Goal: Task Accomplishment & Management: Complete application form

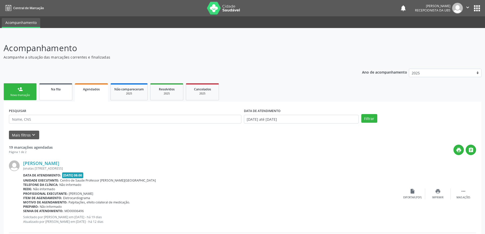
click at [57, 94] on link "Na fila" at bounding box center [55, 91] width 33 height 17
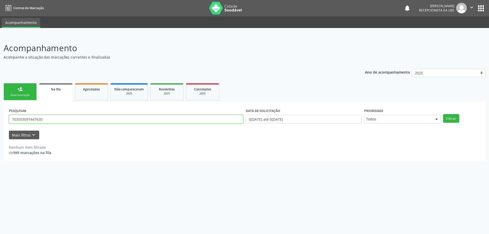
drag, startPoint x: 120, startPoint y: 119, endPoint x: 0, endPoint y: 122, distance: 119.7
click at [0, 122] on div "Acompanhamento Acompanhe a situação das marcações correntes e finalizadas Relat…" at bounding box center [244, 134] width 489 height 199
click at [25, 95] on div "Nova marcação" at bounding box center [19, 95] width 25 height 4
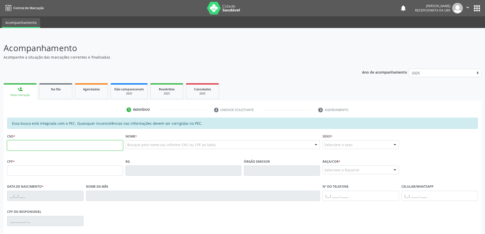
click at [36, 145] on input "text" at bounding box center [65, 145] width 116 height 10
type input "706 0038 3172 3447"
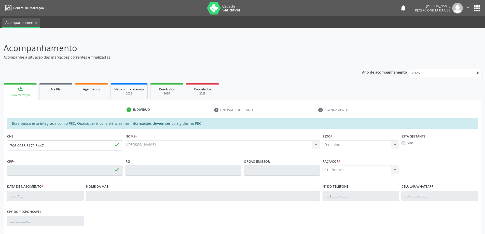
type input "000.721.554-18"
type input "02/11/2023"
type input "[PERSON_NAME]"
type input "(82) 98888-3539"
type input "02"
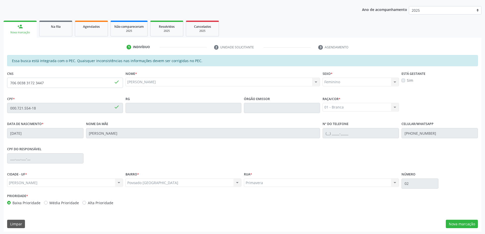
scroll to position [64, 0]
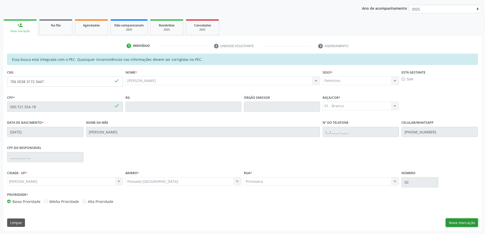
click at [461, 225] on button "Nova marcação" at bounding box center [462, 222] width 32 height 9
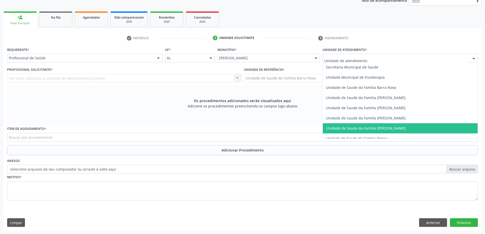
scroll to position [255, 0]
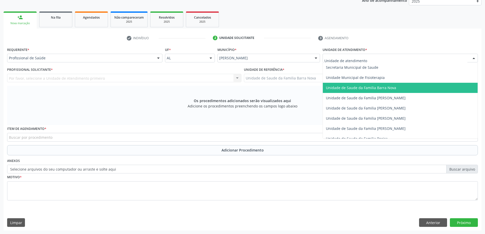
click at [391, 90] on span "Unidade de Saude da Familia Barra Nova" at bounding box center [361, 87] width 70 height 5
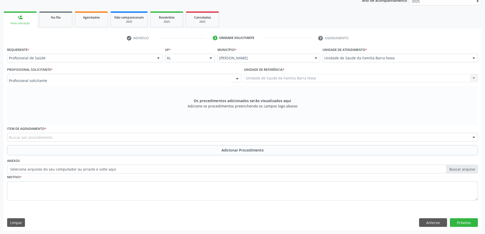
click at [142, 81] on div at bounding box center [124, 78] width 234 height 9
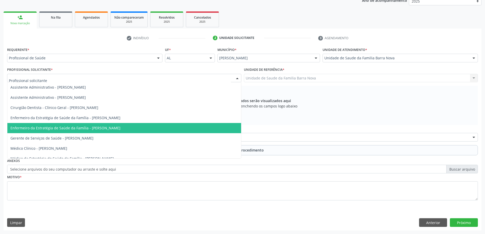
click at [120, 125] on span "Enfermeiro da Estratégia de Saúde da Família - [PERSON_NAME]" at bounding box center [65, 127] width 110 height 5
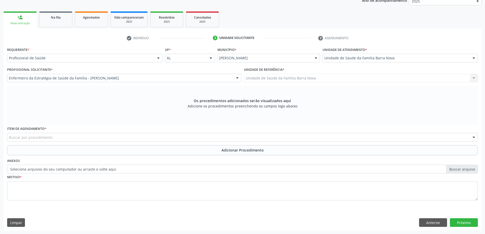
click at [121, 138] on div "Buscar por procedimento" at bounding box center [242, 137] width 471 height 9
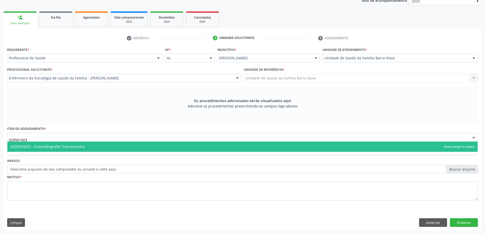
type input "0205010032"
click at [110, 145] on span "0205010032 - Ecocardiografia Transtoracica" at bounding box center [242, 147] width 470 height 10
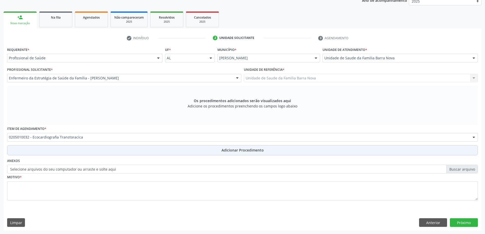
click at [253, 150] on span "Adicionar Procedimento" at bounding box center [242, 149] width 42 height 5
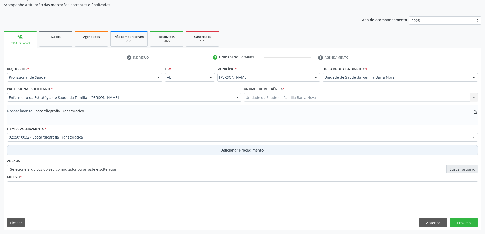
scroll to position [52, 0]
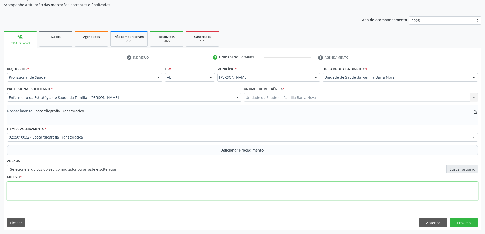
click at [90, 187] on textarea at bounding box center [242, 190] width 471 height 19
click at [59, 188] on textarea "Arritmia" at bounding box center [242, 190] width 471 height 19
type textarea "Arritmia cardiaca"
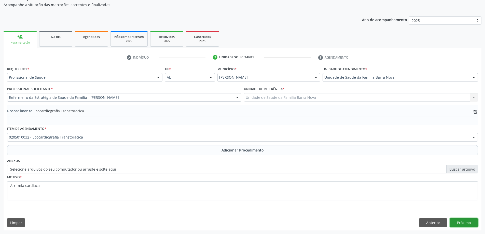
click at [467, 222] on button "Próximo" at bounding box center [464, 222] width 28 height 9
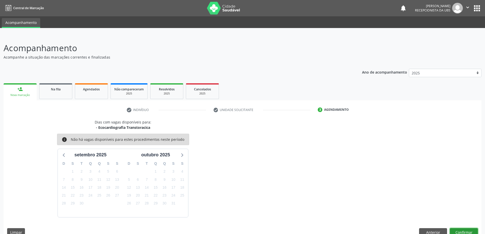
click at [464, 233] on button "Confirmar" at bounding box center [464, 232] width 28 height 9
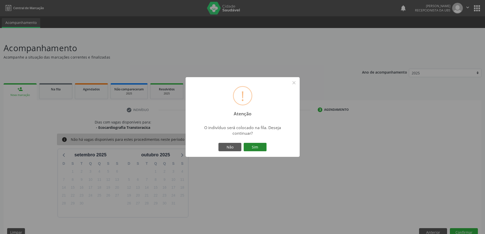
click at [258, 146] on button "Sim" at bounding box center [255, 147] width 23 height 9
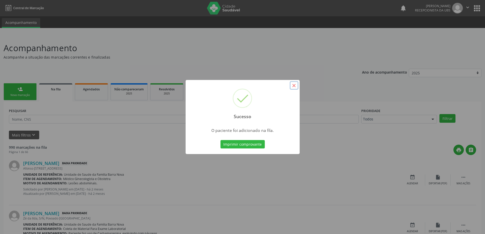
click at [295, 85] on button "×" at bounding box center [294, 85] width 9 height 9
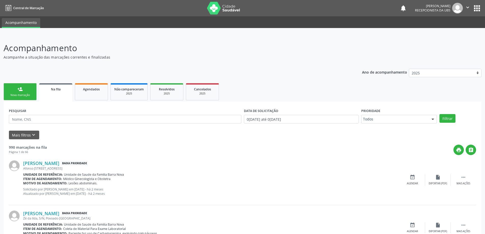
click at [24, 93] on link "person_add Nova marcação" at bounding box center [20, 91] width 33 height 17
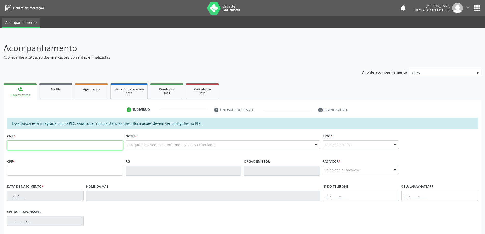
click at [23, 145] on input "text" at bounding box center [65, 145] width 116 height 10
type input "703 2066 6365 9798"
type input "181.101.314-76"
type input "01[DATE]"
type input "[PERSON_NAME]"
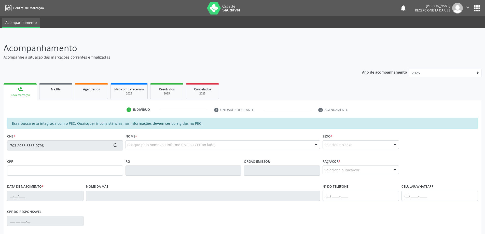
type input "[PHONE_NUMBER]"
type input "2"
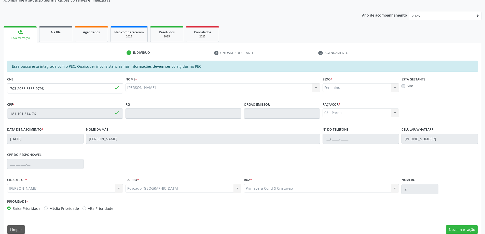
scroll to position [64, 0]
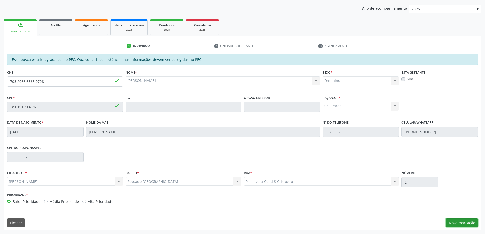
click at [464, 223] on button "Nova marcação" at bounding box center [462, 222] width 32 height 9
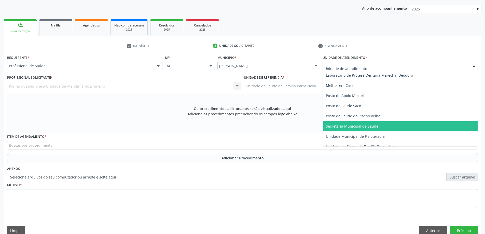
scroll to position [229, 0]
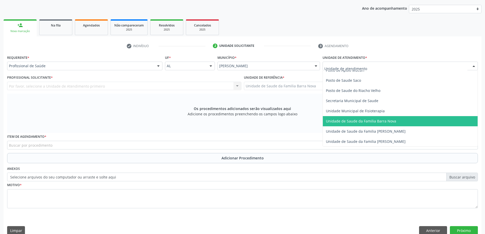
click at [389, 123] on span "Unidade de Saude da Familia Barra Nova" at bounding box center [400, 121] width 155 height 10
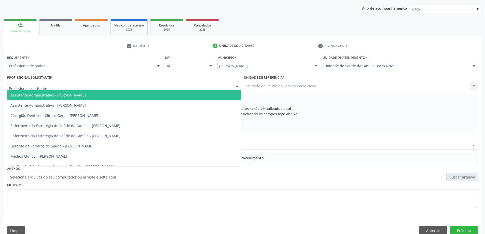
click at [147, 84] on div at bounding box center [124, 86] width 234 height 9
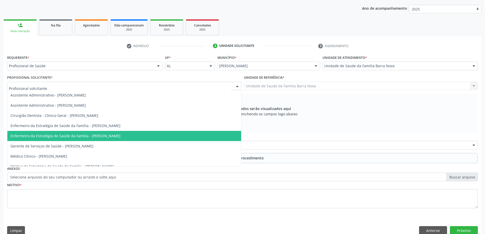
click at [120, 133] on span "Enfermeiro da Estratégia de Saúde da Família - [PERSON_NAME]" at bounding box center [65, 135] width 110 height 5
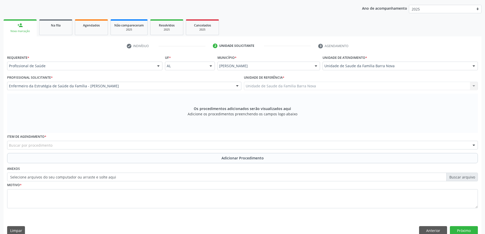
click at [176, 147] on div "Buscar por procedimento" at bounding box center [242, 145] width 471 height 9
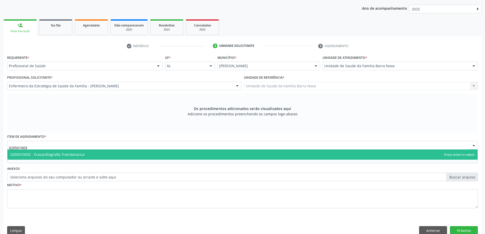
type input "0205010032"
click at [129, 157] on span "0205010032 - Ecocardiografia Transtoracica" at bounding box center [242, 154] width 470 height 10
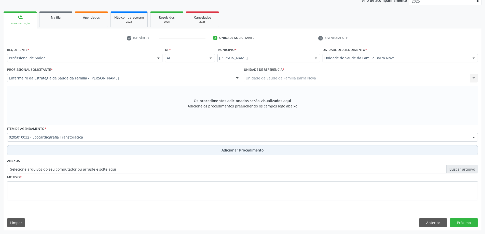
click at [247, 151] on span "Adicionar Procedimento" at bounding box center [242, 149] width 42 height 5
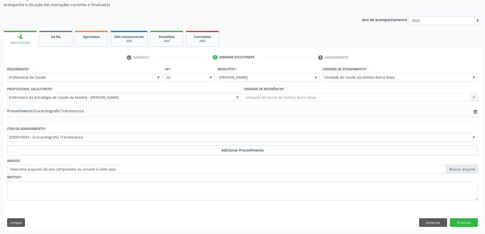
click at [7, 145] on button "Adicionar Procedimento" at bounding box center [242, 150] width 471 height 10
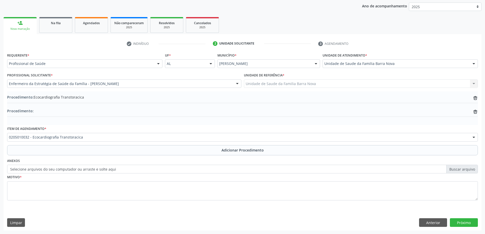
click at [7, 145] on button "Adicionar Procedimento" at bounding box center [242, 150] width 471 height 10
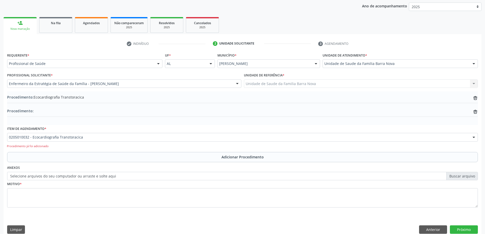
scroll to position [72, 0]
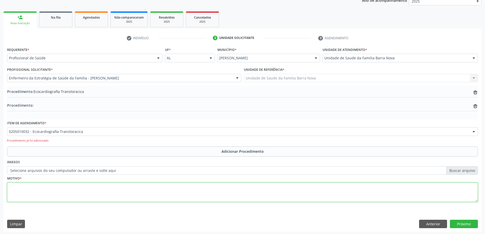
click at [72, 186] on textarea at bounding box center [242, 192] width 471 height 19
type textarea "Ritmo cardiaco irregular."
click at [465, 224] on button "Próximo" at bounding box center [464, 224] width 28 height 9
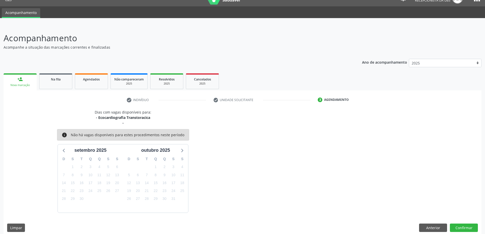
scroll to position [15, 0]
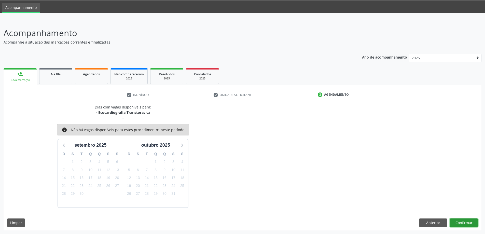
click at [467, 222] on button "Confirmar" at bounding box center [464, 222] width 28 height 9
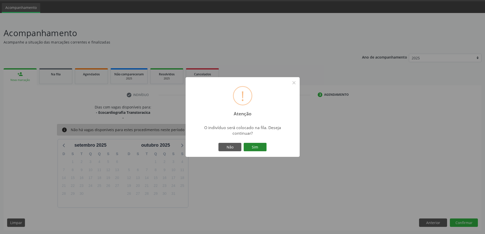
click at [262, 147] on button "Sim" at bounding box center [255, 147] width 23 height 9
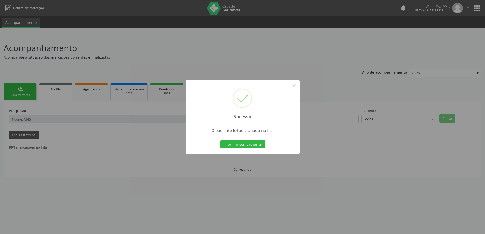
scroll to position [0, 0]
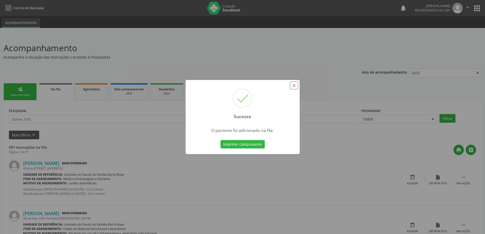
click at [293, 85] on button "×" at bounding box center [294, 85] width 9 height 9
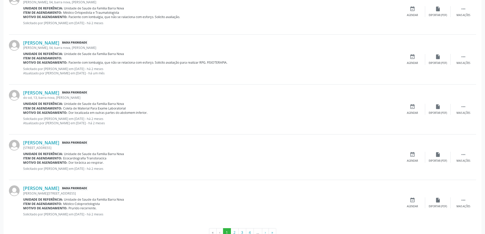
scroll to position [642, 0]
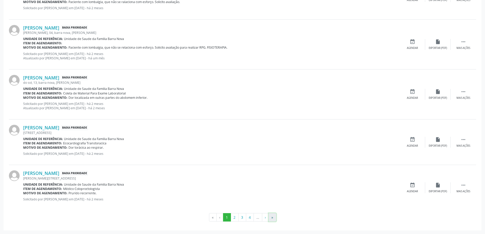
click at [271, 218] on button "»" at bounding box center [273, 217] width 8 height 9
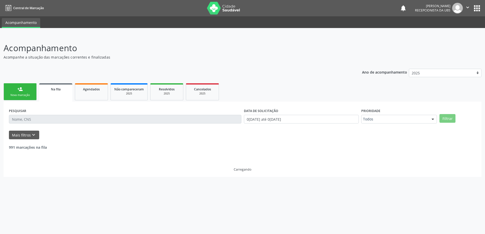
scroll to position [0, 0]
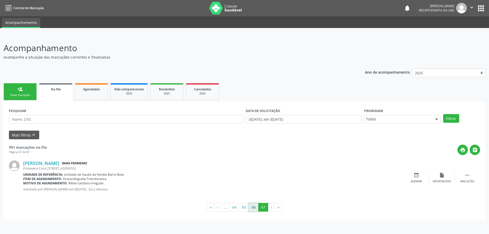
click at [256, 208] on button "66" at bounding box center [253, 207] width 10 height 9
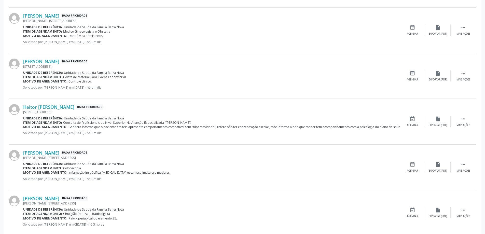
scroll to position [629, 0]
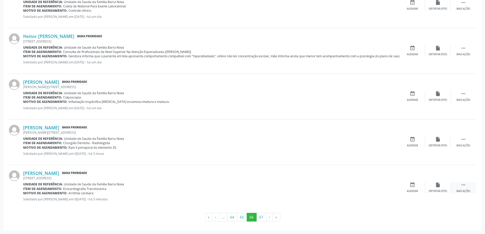
click at [464, 185] on icon "" at bounding box center [463, 185] width 6 height 6
click at [438, 187] on icon "edit" at bounding box center [438, 185] width 6 height 6
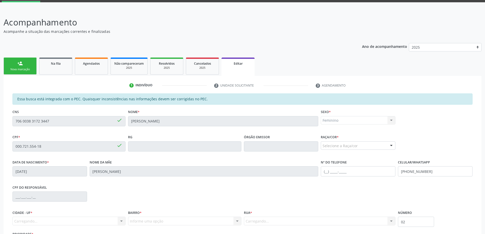
scroll to position [71, 0]
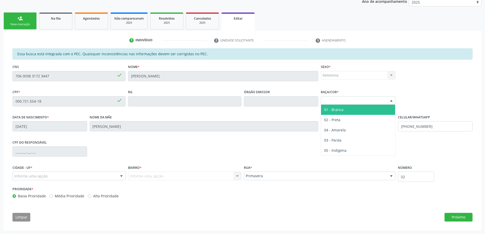
click at [389, 101] on div at bounding box center [391, 100] width 8 height 9
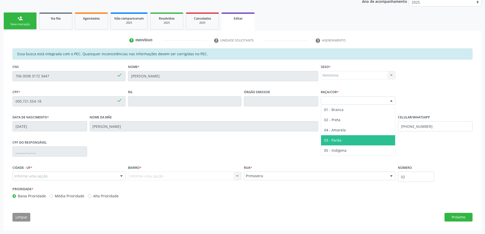
click at [359, 140] on span "03 - Parda" at bounding box center [358, 140] width 74 height 10
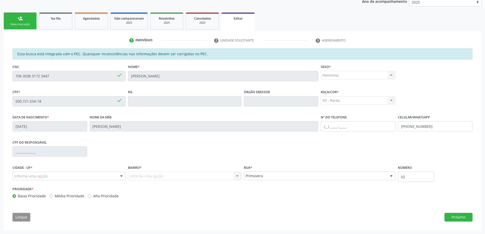
click at [101, 177] on div "Informe uma opção" at bounding box center [68, 176] width 113 height 9
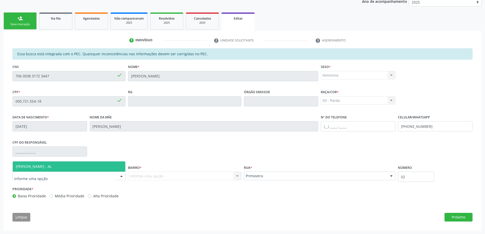
click at [84, 166] on span "[PERSON_NAME] - AL" at bounding box center [69, 166] width 113 height 10
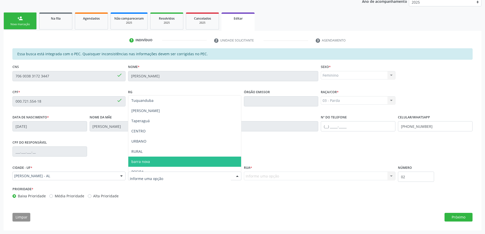
click at [150, 160] on span "barra nova" at bounding box center [184, 162] width 113 height 10
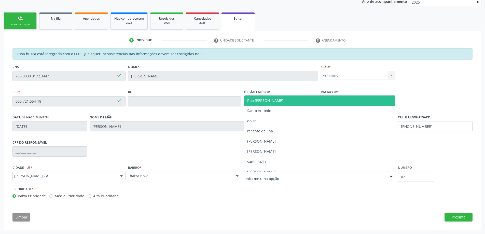
click at [310, 175] on div at bounding box center [320, 176] width 152 height 9
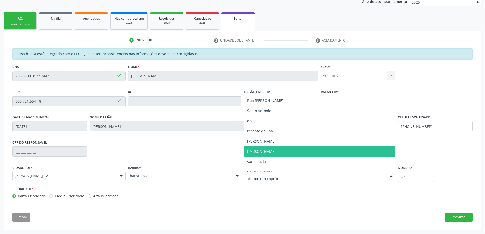
click at [278, 151] on span "[PERSON_NAME]" at bounding box center [319, 151] width 151 height 10
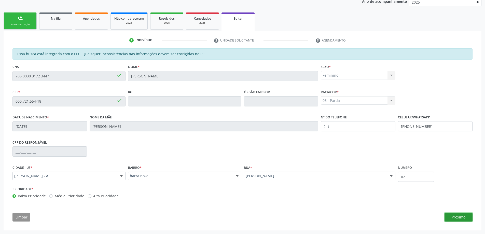
click at [455, 216] on button "Próximo" at bounding box center [458, 217] width 28 height 9
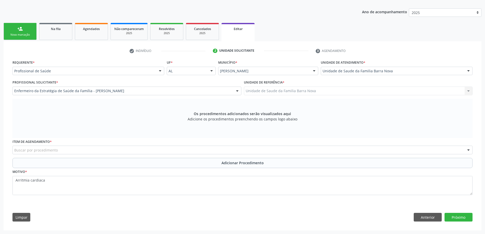
scroll to position [60, 0]
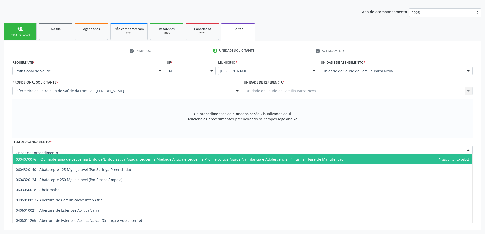
click at [86, 150] on div at bounding box center [242, 150] width 460 height 9
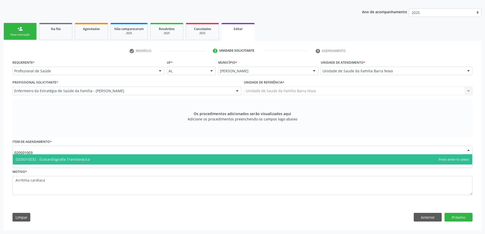
type input "0205010032"
click at [111, 160] on span "0205010032 - Ecocardiografia Transtoracica" at bounding box center [242, 159] width 459 height 10
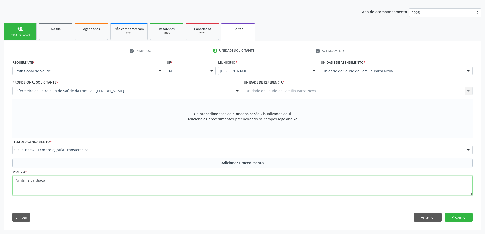
click at [69, 184] on textarea "Arritmia cardiaca" at bounding box center [242, 185] width 460 height 19
type textarea "A"
click at [104, 180] on textarea at bounding box center [242, 185] width 460 height 19
type textarea "a"
type textarea "Arritmia cardiaca. PRIORITÁRIO."
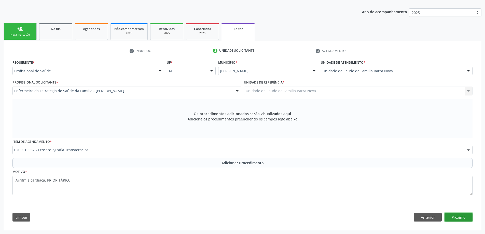
click at [464, 218] on button "Próximo" at bounding box center [458, 217] width 28 height 9
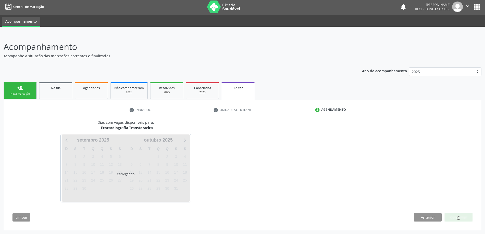
scroll to position [16, 0]
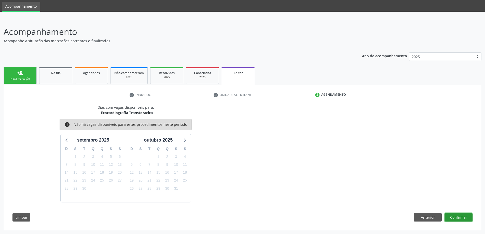
click at [462, 216] on button "Confirmar" at bounding box center [458, 217] width 28 height 9
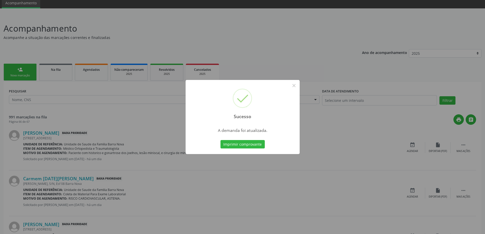
scroll to position [25, 0]
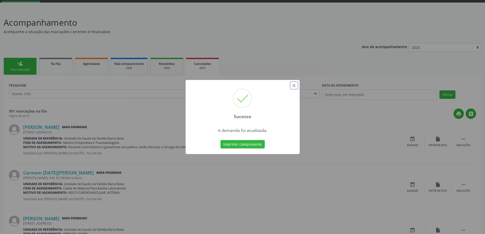
click at [293, 87] on button "×" at bounding box center [294, 85] width 9 height 9
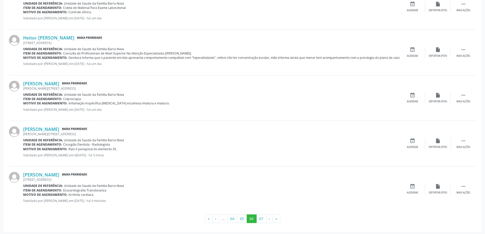
scroll to position [618, 0]
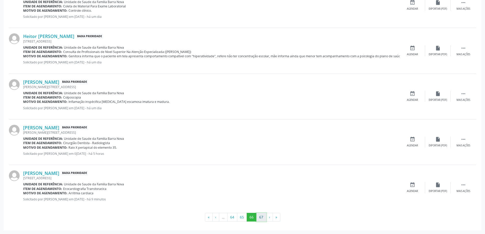
click at [259, 218] on button "67" at bounding box center [261, 217] width 10 height 9
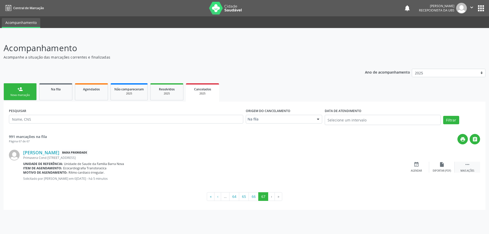
click at [467, 164] on icon "" at bounding box center [467, 165] width 6 height 6
click at [441, 164] on icon "edit" at bounding box center [442, 165] width 6 height 6
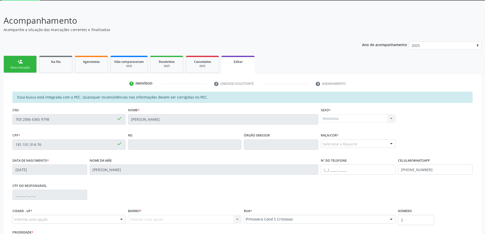
scroll to position [71, 0]
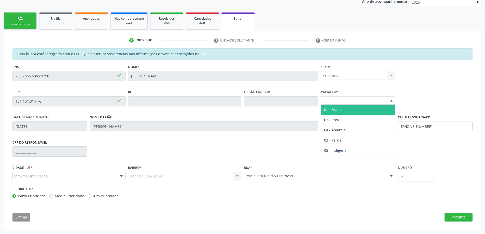
click at [387, 100] on div "Selecione a Raça/cor" at bounding box center [358, 100] width 75 height 9
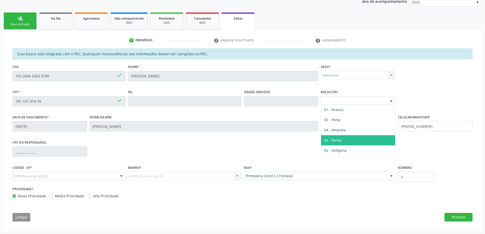
click at [365, 139] on span "03 - Parda" at bounding box center [358, 140] width 74 height 10
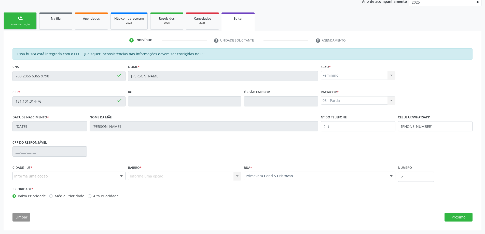
click at [91, 178] on div "Informe uma opção" at bounding box center [68, 176] width 113 height 9
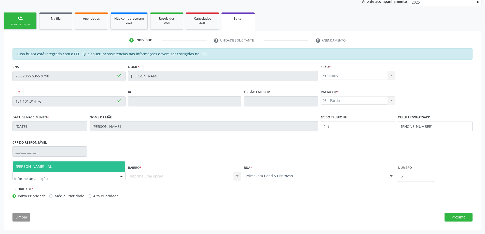
click at [81, 164] on span "[PERSON_NAME] - AL" at bounding box center [69, 166] width 113 height 10
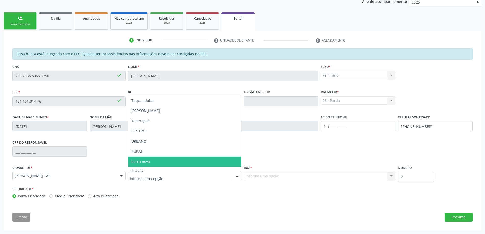
click at [155, 162] on span "barra nova" at bounding box center [184, 162] width 113 height 10
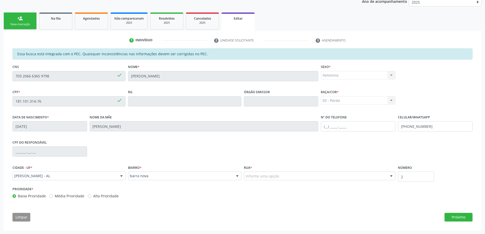
click at [301, 176] on div "Informe uma opção" at bounding box center [320, 176] width 152 height 9
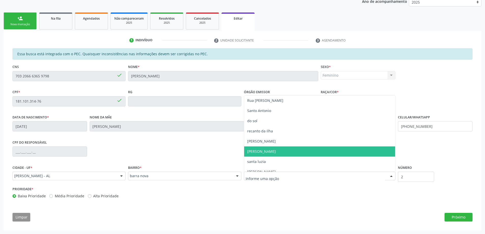
click at [278, 150] on span "[PERSON_NAME]" at bounding box center [319, 151] width 151 height 10
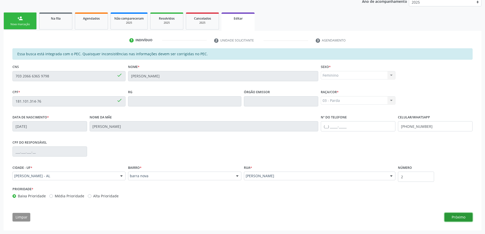
click at [452, 219] on button "Próximo" at bounding box center [458, 217] width 28 height 9
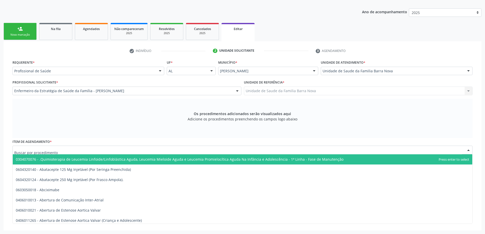
click at [124, 148] on div at bounding box center [242, 150] width 460 height 9
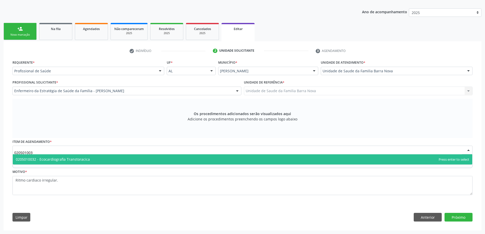
type input "0205010032"
click at [124, 160] on span "0205010032 - Ecocardiografia Transtoracica" at bounding box center [242, 159] width 459 height 10
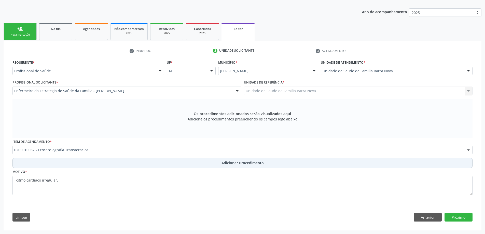
click at [228, 165] on span "Adicionar Procedimento" at bounding box center [242, 162] width 42 height 5
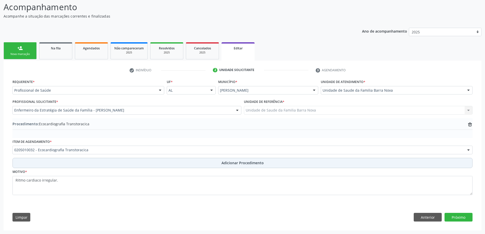
scroll to position [41, 0]
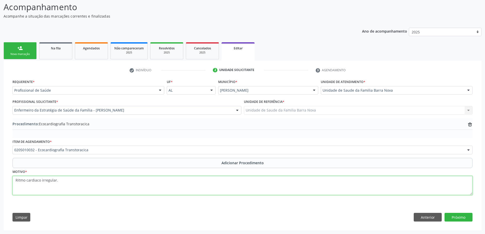
click at [97, 179] on textarea "Ritmo cardiaco irregular." at bounding box center [242, 185] width 460 height 19
type textarea "Ritmo cardiaco irregular. PRIORITÁRIO."
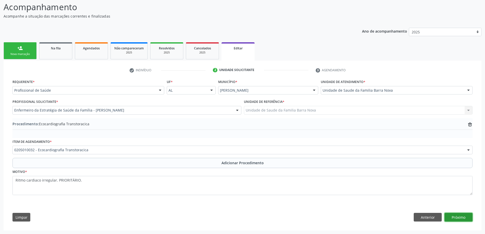
click at [460, 219] on button "Próximo" at bounding box center [458, 217] width 28 height 9
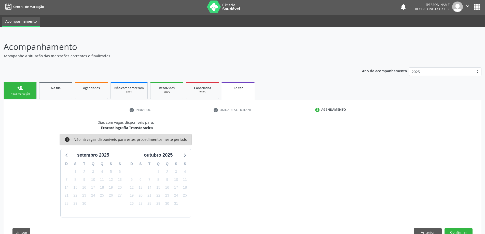
scroll to position [16, 0]
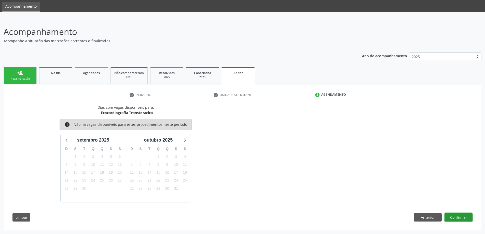
click at [460, 218] on button "Confirmar" at bounding box center [458, 217] width 28 height 9
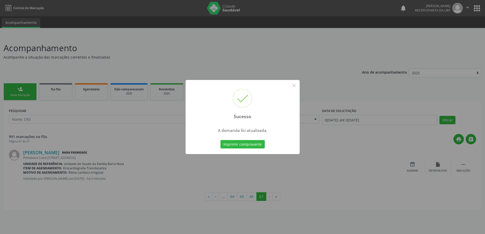
scroll to position [0, 0]
click at [298, 85] on button "×" at bounding box center [295, 85] width 9 height 9
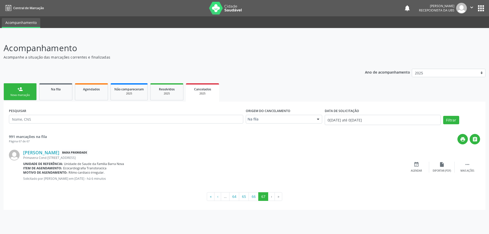
click at [23, 93] on div "Nova marcação" at bounding box center [19, 95] width 25 height 4
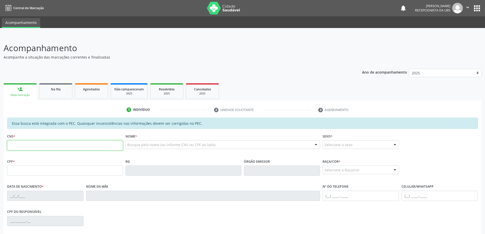
click at [51, 145] on input "text" at bounding box center [65, 145] width 116 height 10
type input "704 5063 1102 3817"
type input "172.012.884-74"
type input "28/04/2020"
type input "[PERSON_NAME]"
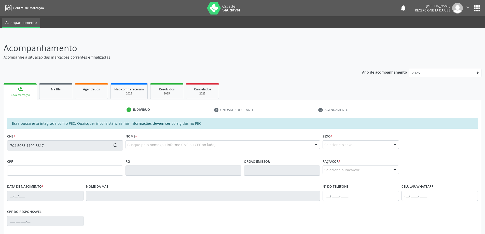
type input "(82) 98888-3539"
type input "02"
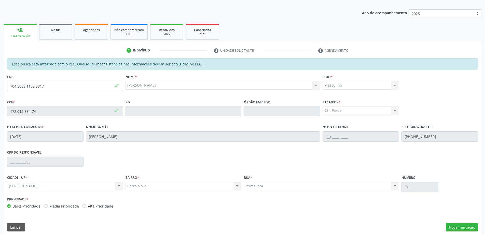
scroll to position [64, 0]
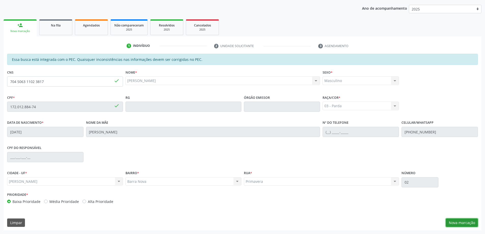
click at [456, 222] on button "Nova marcação" at bounding box center [462, 222] width 32 height 9
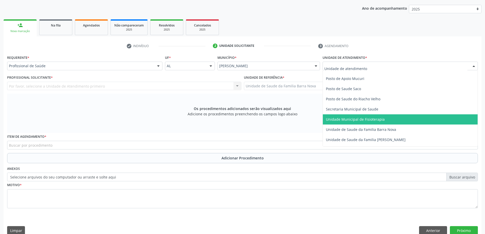
scroll to position [229, 0]
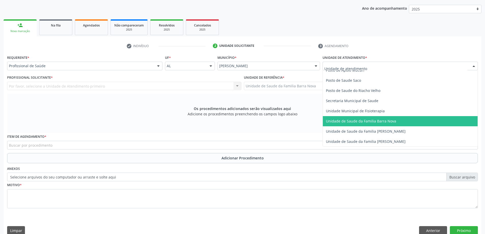
click at [360, 121] on span "Unidade de Saude da Familia Barra Nova" at bounding box center [361, 121] width 70 height 5
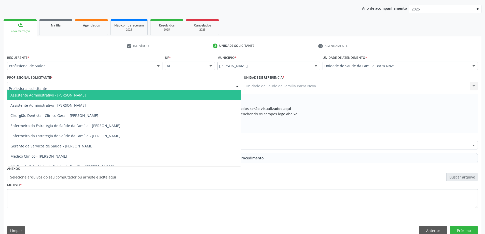
click at [120, 86] on div at bounding box center [124, 86] width 234 height 9
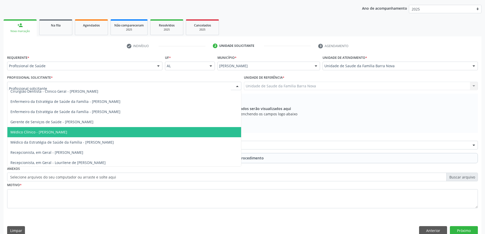
scroll to position [26, 0]
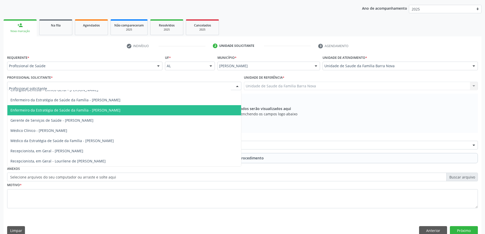
click at [116, 112] on span "Enfermeiro da Estratégia de Saúde da Família - [PERSON_NAME]" at bounding box center [65, 110] width 110 height 5
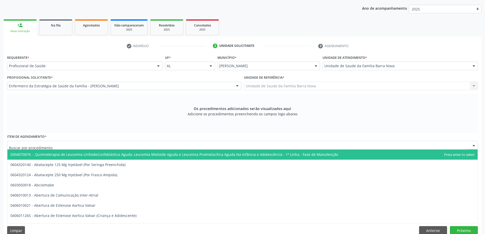
click at [106, 145] on div at bounding box center [242, 145] width 471 height 9
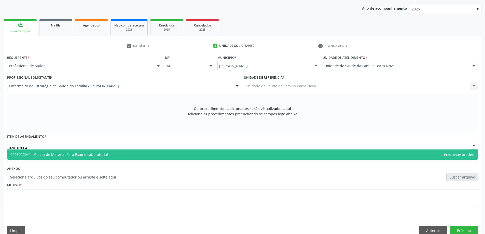
type input "0201020041"
click at [111, 153] on span "0201020041 - Coleta de Material Para Exame Laboratorial" at bounding box center [242, 154] width 470 height 10
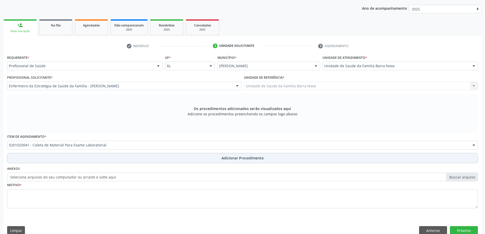
click at [233, 157] on span "Adicionar Procedimento" at bounding box center [242, 157] width 42 height 5
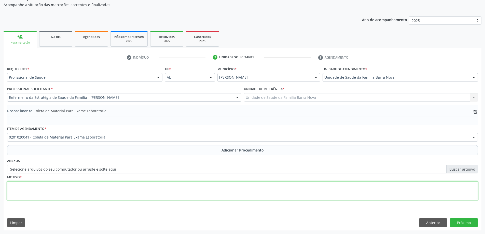
click at [138, 191] on textarea at bounding box center [242, 190] width 471 height 19
type textarea "Rotina."
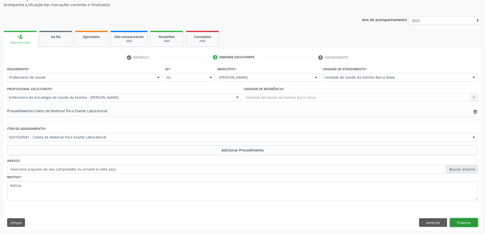
click at [463, 221] on button "Próximo" at bounding box center [464, 222] width 28 height 9
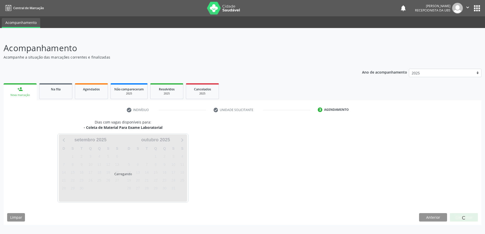
scroll to position [0, 0]
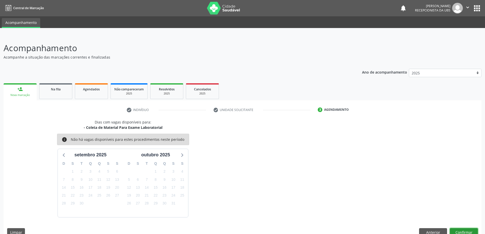
click at [464, 229] on button "Confirmar" at bounding box center [464, 232] width 28 height 9
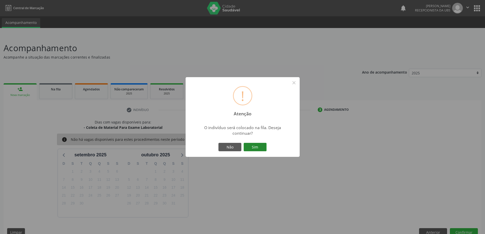
click at [256, 147] on button "Sim" at bounding box center [255, 147] width 23 height 9
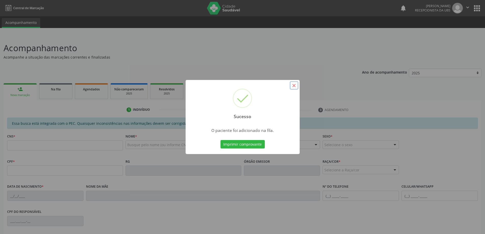
click at [294, 87] on button "×" at bounding box center [294, 85] width 9 height 9
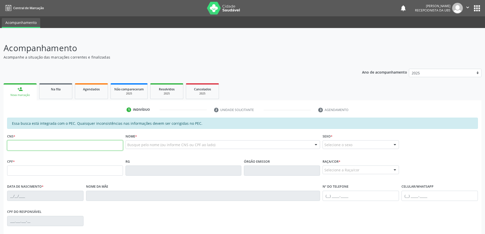
click at [85, 144] on input "text" at bounding box center [65, 145] width 116 height 10
type input "703 2066 6365 9798"
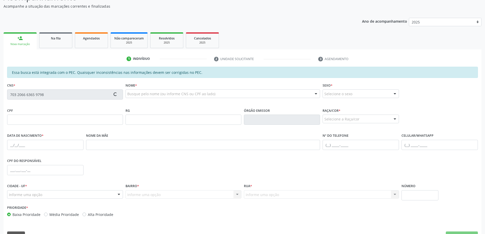
scroll to position [64, 0]
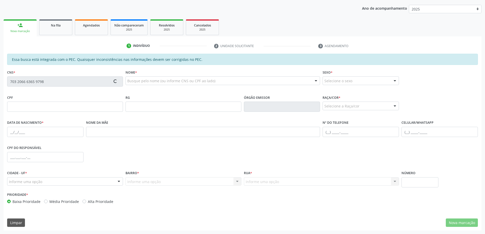
click at [195, 151] on div "CPF do responsável" at bounding box center [242, 156] width 473 height 25
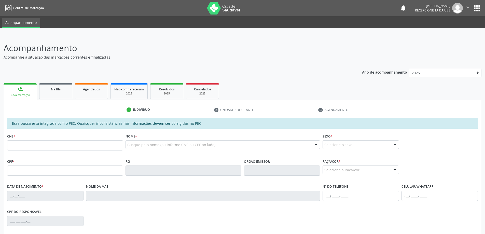
scroll to position [64, 0]
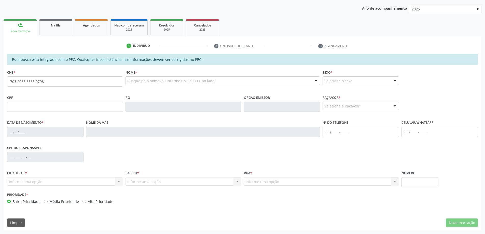
type input "703 2066 6365 9798"
type input "181.101.314-76"
type input "01[DATE]"
type input "[PERSON_NAME]"
type input "[PHONE_NUMBER]"
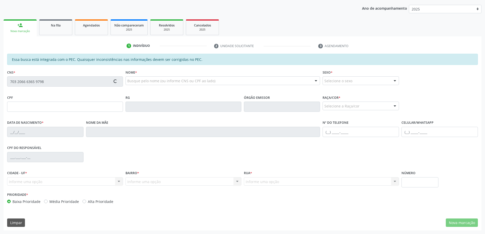
type input "2"
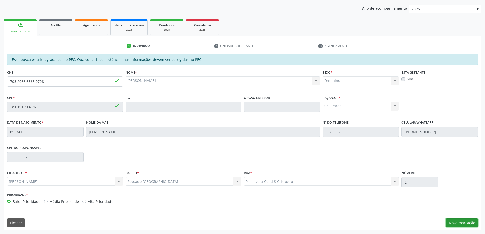
click at [459, 225] on button "Nova marcação" at bounding box center [462, 222] width 32 height 9
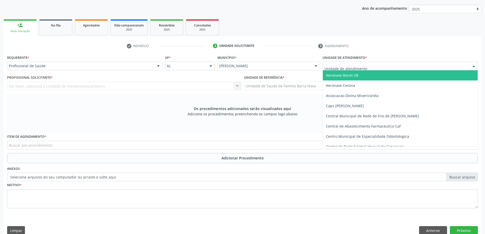
click at [380, 70] on div "Aeronave Baron 58 Aeronave Cessna Associacao Divina Misericordia Caps [PERSON_N…" at bounding box center [400, 66] width 155 height 9
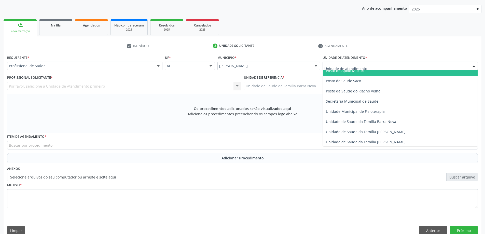
scroll to position [229, 0]
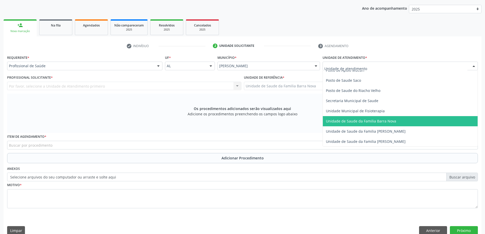
click at [395, 123] on span "Unidade de Saude da Familia Barra Nova" at bounding box center [400, 121] width 155 height 10
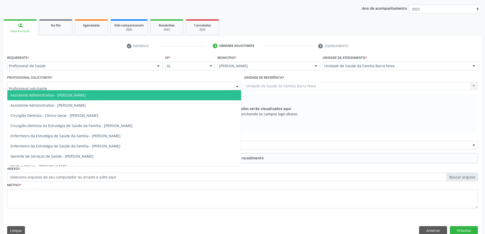
click at [152, 86] on div at bounding box center [124, 86] width 234 height 9
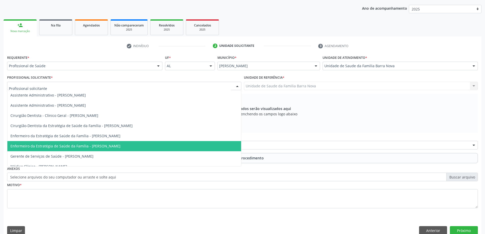
click at [120, 146] on span "Enfermeiro da Estratégia de Saúde da Família - [PERSON_NAME]" at bounding box center [65, 146] width 110 height 5
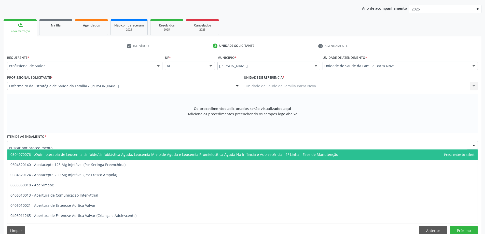
click at [173, 148] on div at bounding box center [242, 145] width 471 height 9
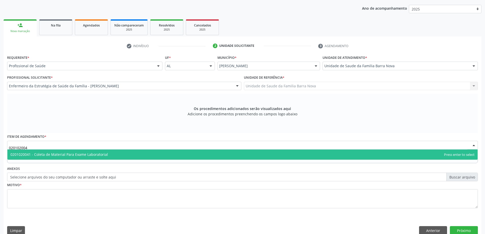
type input "0201020041"
click at [156, 153] on span "0201020041 - Coleta de Material Para Exame Laboratorial" at bounding box center [242, 154] width 470 height 10
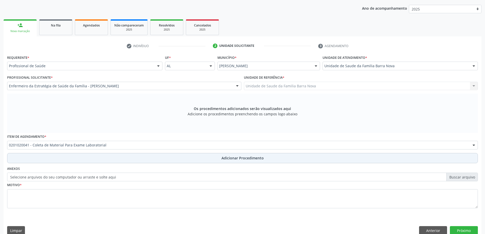
click at [230, 159] on span "Adicionar Procedimento" at bounding box center [242, 157] width 42 height 5
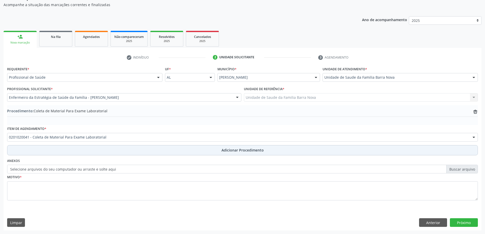
scroll to position [52, 0]
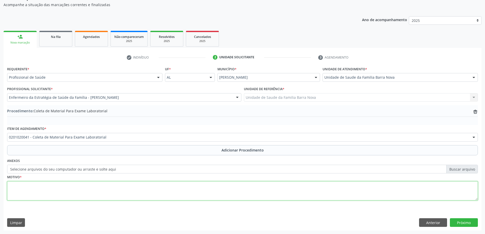
click at [134, 183] on textarea at bounding box center [242, 190] width 471 height 19
type textarea "Rotina."
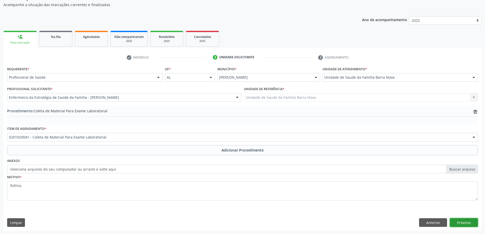
click at [469, 222] on button "Próximo" at bounding box center [464, 222] width 28 height 9
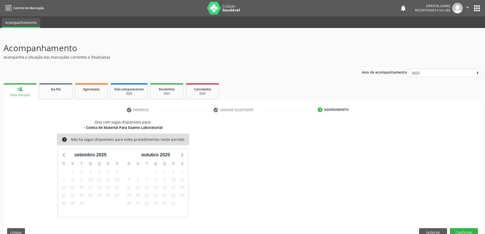
scroll to position [10, 0]
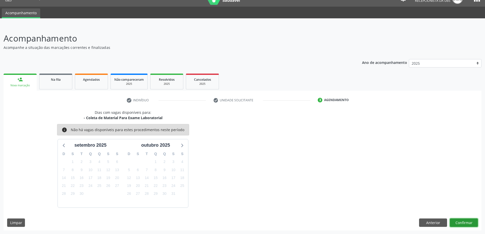
click at [462, 223] on button "Confirmar" at bounding box center [464, 222] width 28 height 9
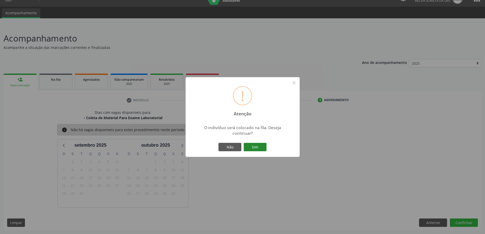
click at [249, 148] on button "Sim" at bounding box center [255, 147] width 23 height 9
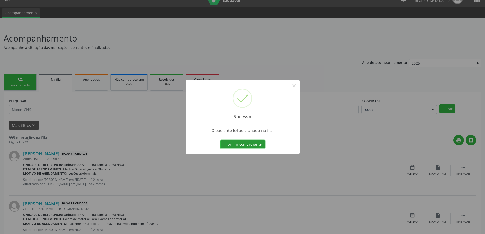
scroll to position [0, 0]
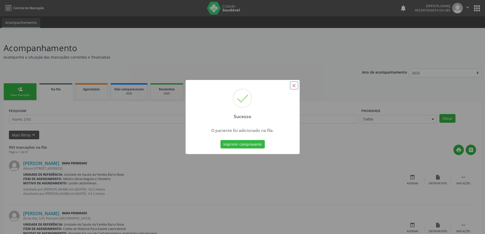
click at [294, 86] on button "×" at bounding box center [294, 85] width 9 height 9
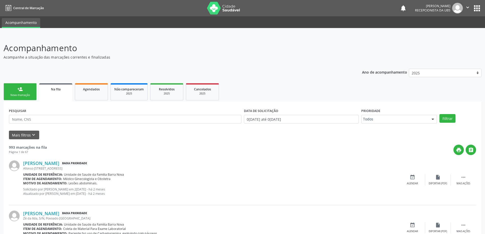
click at [19, 94] on div "Nova marcação" at bounding box center [19, 95] width 25 height 4
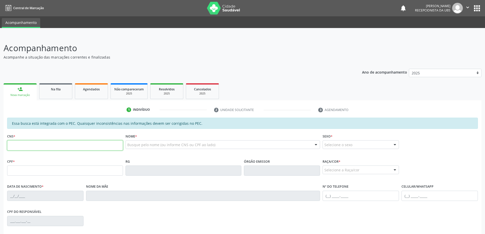
click at [33, 144] on input "text" at bounding box center [65, 145] width 116 height 10
type input "702 5043 4634 8935"
type input "112.849.544-98"
type input "[DATE]"
type input "[PERSON_NAME]"
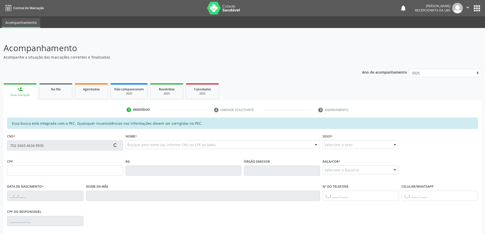
type input "[PHONE_NUMBER]"
type input "S/N"
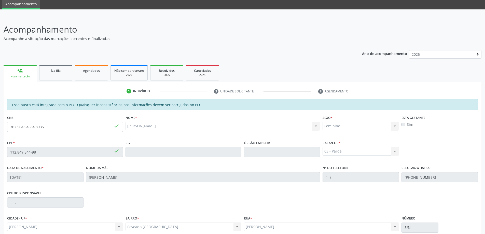
scroll to position [64, 0]
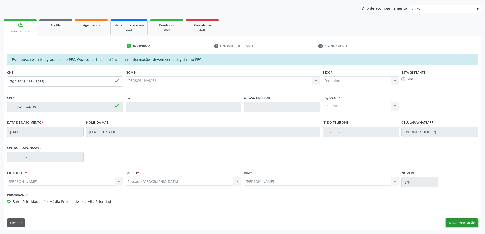
click at [469, 223] on button "Nova marcação" at bounding box center [462, 222] width 32 height 9
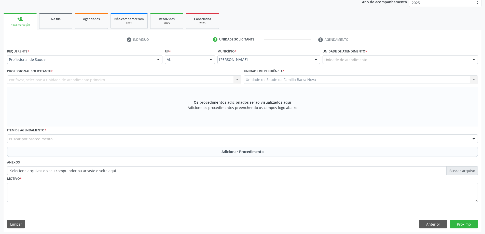
scroll to position [72, 0]
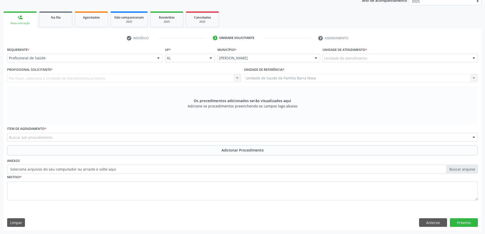
click at [388, 68] on div "Unidade de referência * Unidade de Saude da Familia Barra Nova Unidade de Saude…" at bounding box center [361, 74] width 234 height 16
click at [383, 58] on div "Unidade de atendimento" at bounding box center [400, 58] width 155 height 9
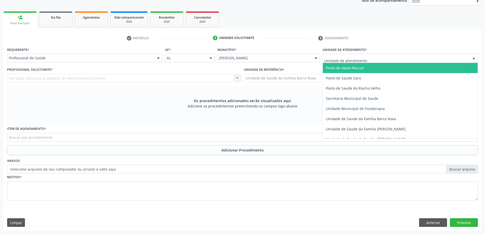
scroll to position [229, 0]
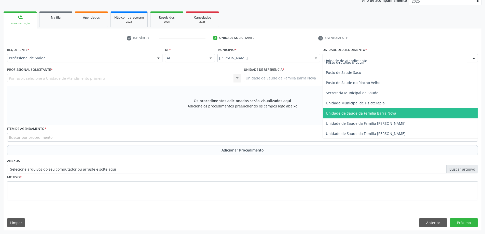
click at [388, 115] on span "Unidade de Saude da Familia Barra Nova" at bounding box center [361, 113] width 70 height 5
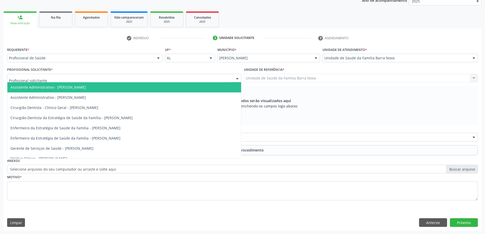
click at [67, 77] on div at bounding box center [124, 78] width 234 height 9
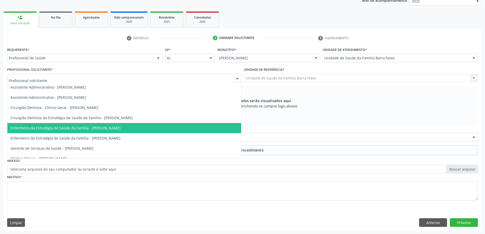
click at [120, 128] on span "Enfermeiro da Estratégia de Saúde da Família - [PERSON_NAME]" at bounding box center [65, 127] width 110 height 5
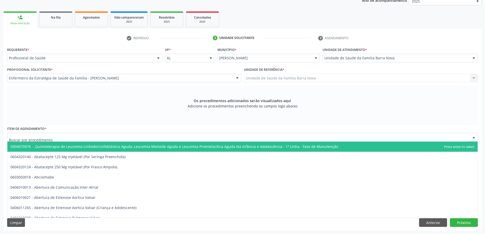
click at [214, 139] on div at bounding box center [242, 137] width 471 height 9
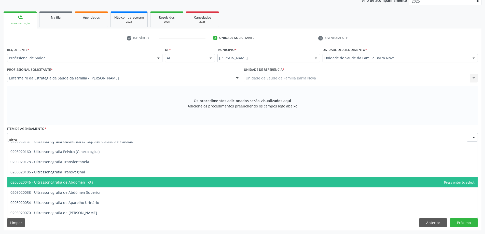
scroll to position [102, 0]
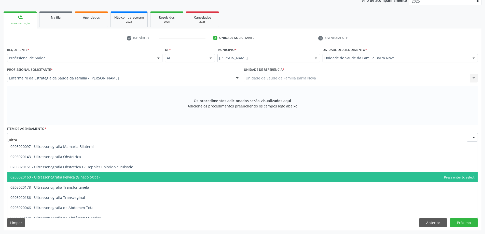
click at [133, 181] on span "0205020160 - Ultrassonografia Pelvica (Ginecologica)" at bounding box center [242, 177] width 470 height 10
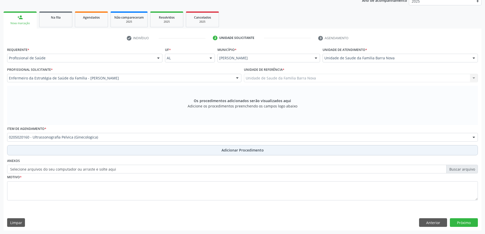
click at [216, 149] on button "Adicionar Procedimento" at bounding box center [242, 150] width 471 height 10
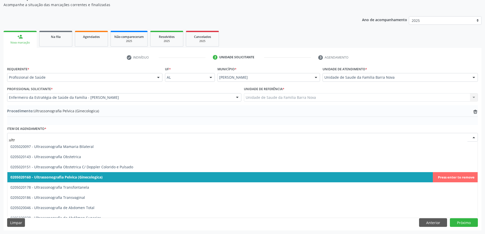
type input "ultra"
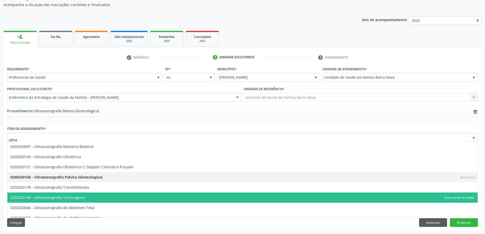
click at [113, 195] on span "0205020186 - Ultrassonografia Transvaginal" at bounding box center [242, 197] width 470 height 10
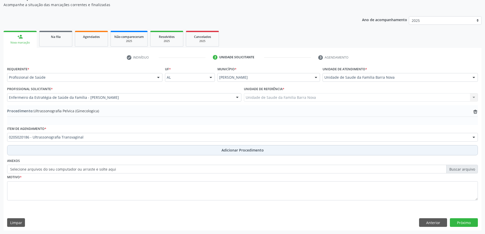
click at [223, 150] on span "Adicionar Procedimento" at bounding box center [242, 149] width 42 height 5
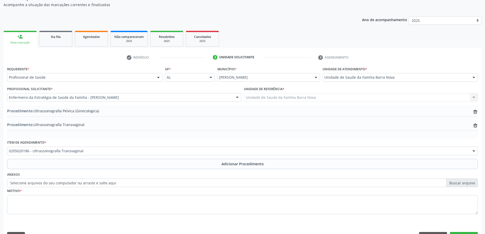
scroll to position [66, 0]
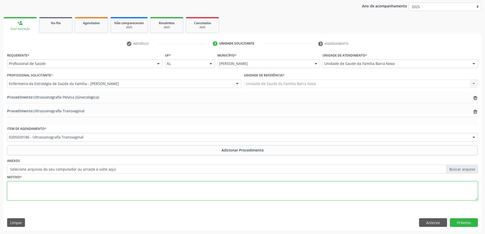
click at [115, 184] on textarea at bounding box center [242, 190] width 471 height 19
type textarea "Avaliação ginecologica."
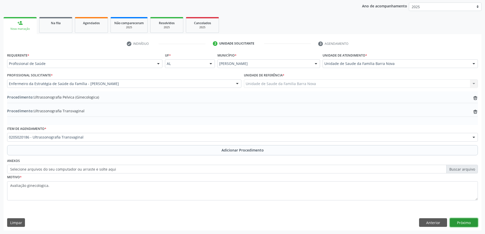
click at [465, 222] on button "Próximo" at bounding box center [464, 222] width 28 height 9
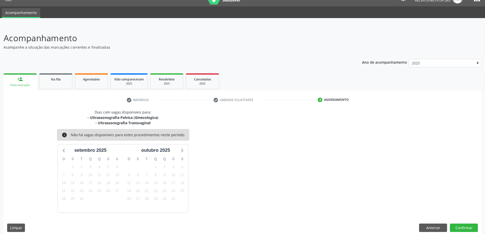
scroll to position [15, 0]
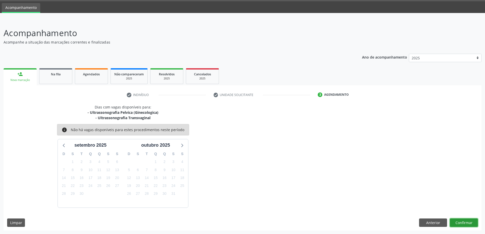
click at [464, 222] on button "Confirmar" at bounding box center [464, 222] width 28 height 9
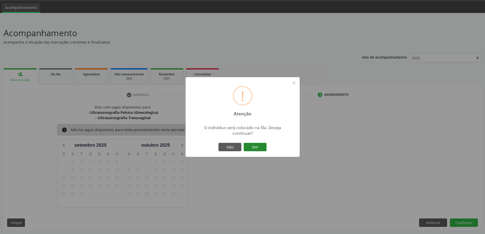
click at [258, 147] on button "Sim" at bounding box center [255, 147] width 23 height 9
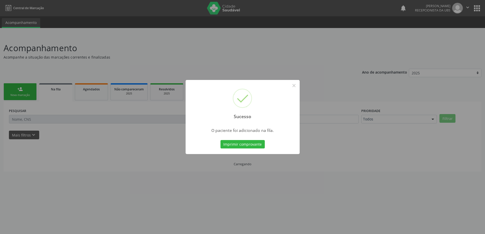
scroll to position [0, 0]
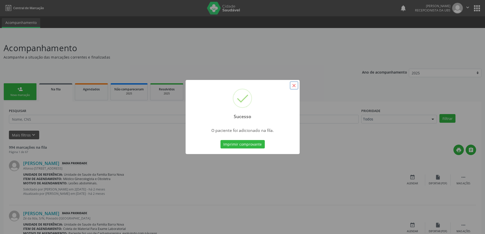
click at [294, 86] on button "×" at bounding box center [294, 85] width 9 height 9
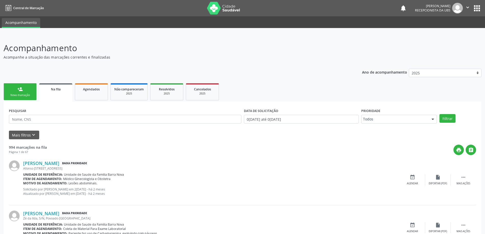
click at [25, 94] on div "Nova marcação" at bounding box center [19, 95] width 25 height 4
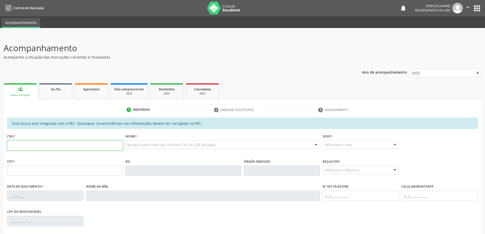
click at [103, 144] on input "text" at bounding box center [65, 145] width 116 height 10
type input "702 4035 8429 5626"
type input "078.341.584-22"
type input "25[DATE]"
type input "[PERSON_NAME]"
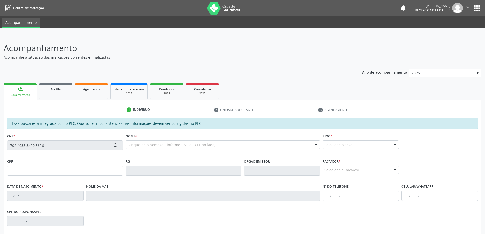
type input "[PHONE_NUMBER]"
type input "03"
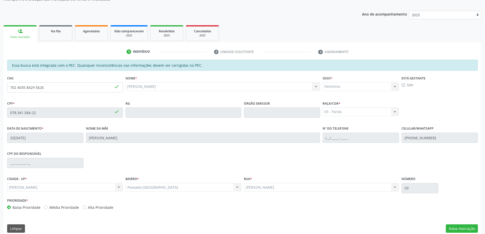
scroll to position [64, 0]
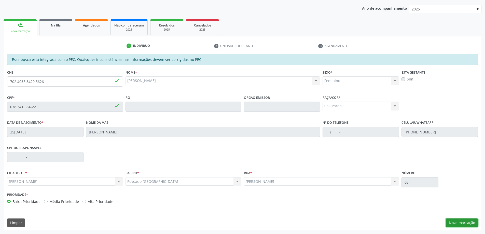
click at [459, 223] on button "Nova marcação" at bounding box center [462, 222] width 32 height 9
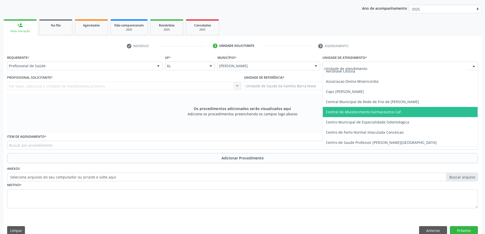
scroll to position [51, 0]
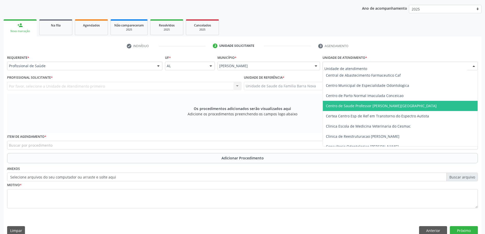
click at [379, 108] on span "Centro de Saude Professor [PERSON_NAME][GEOGRAPHIC_DATA]" at bounding box center [381, 105] width 111 height 5
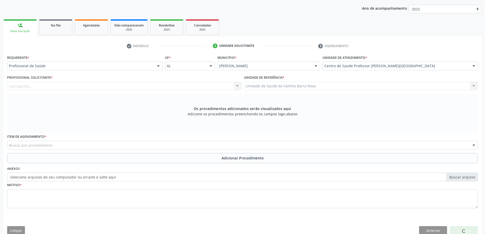
click at [142, 84] on div "Carregando... Nenhum resultado encontrado para: " " Não há nenhuma opção para s…" at bounding box center [124, 86] width 234 height 9
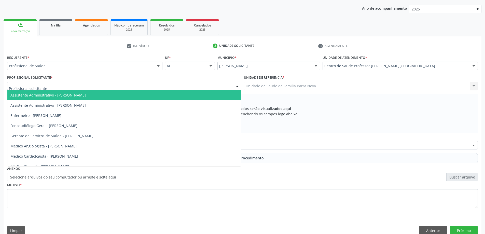
click at [125, 85] on div at bounding box center [124, 86] width 234 height 9
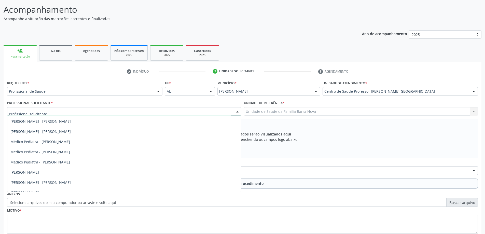
scroll to position [255, 0]
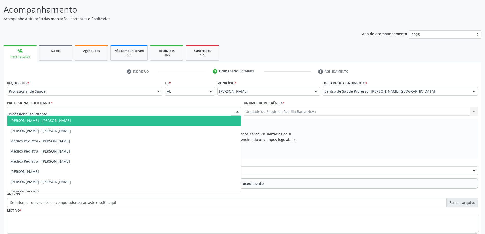
click at [56, 113] on input "text" at bounding box center [120, 114] width 222 height 10
type input "ed"
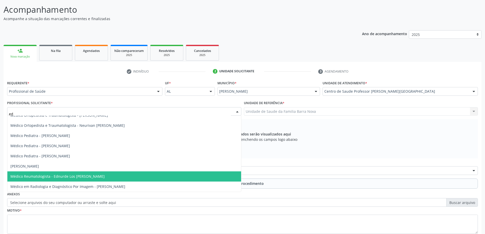
click at [81, 178] on span "Médico Reumatologista - Ednurde Los [PERSON_NAME]" at bounding box center [57, 176] width 94 height 5
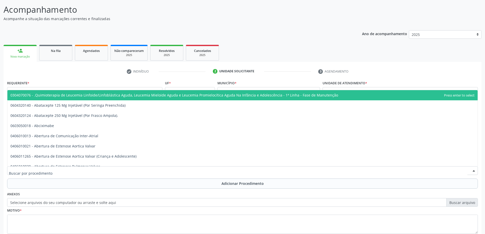
click at [131, 172] on div at bounding box center [242, 170] width 471 height 9
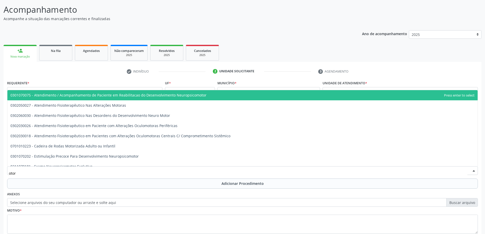
type input "otorr"
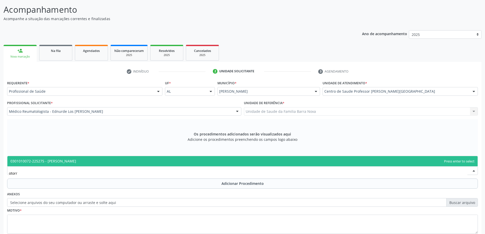
click at [130, 159] on span "0301010072-225275 - [PERSON_NAME]" at bounding box center [242, 161] width 470 height 10
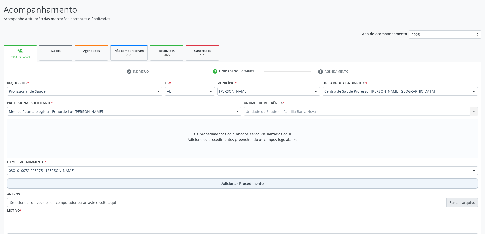
click at [230, 187] on button "Adicionar Procedimento" at bounding box center [242, 183] width 471 height 10
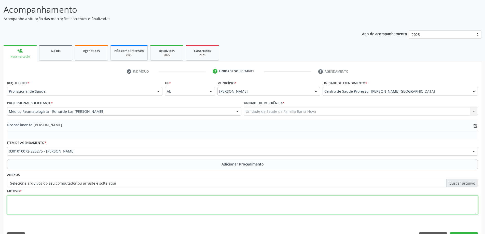
click at [65, 197] on textarea at bounding box center [242, 204] width 471 height 19
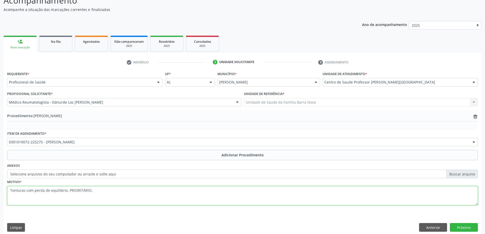
scroll to position [52, 0]
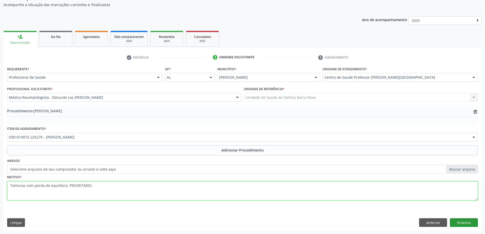
type textarea "Tonturas com perda de equilibrio. PRIORITÁRIO."
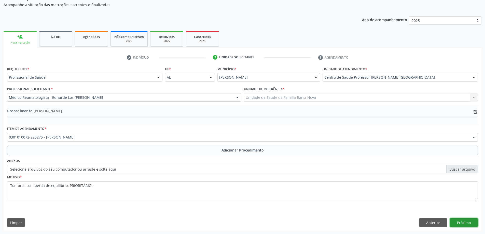
click at [459, 223] on button "Próximo" at bounding box center [464, 222] width 28 height 9
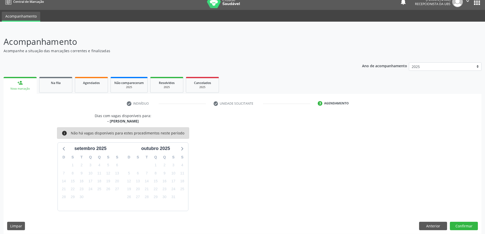
scroll to position [10, 0]
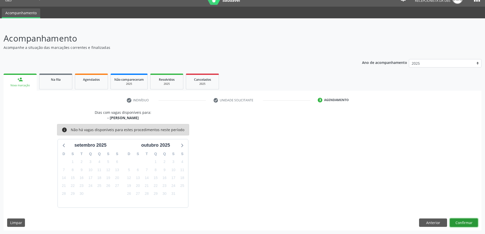
click at [460, 220] on button "Confirmar" at bounding box center [464, 222] width 28 height 9
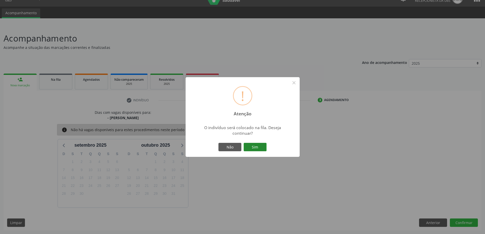
click at [259, 145] on button "Sim" at bounding box center [255, 147] width 23 height 9
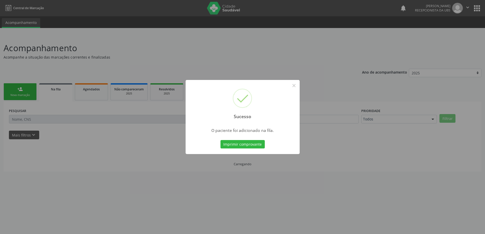
scroll to position [0, 0]
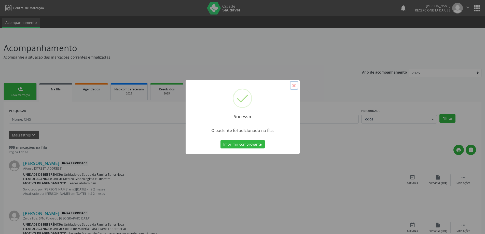
click at [293, 85] on button "×" at bounding box center [294, 85] width 9 height 9
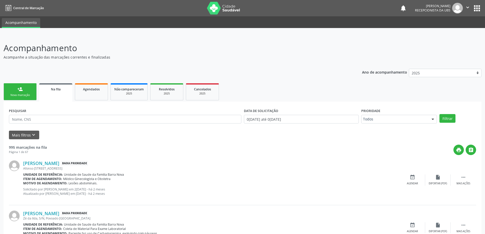
click at [21, 89] on div "person_add" at bounding box center [20, 89] width 6 height 6
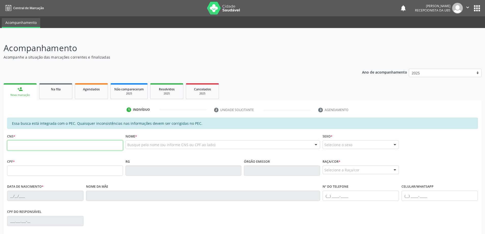
drag, startPoint x: 31, startPoint y: 146, endPoint x: 84, endPoint y: 159, distance: 54.3
click at [32, 146] on input "text" at bounding box center [65, 145] width 116 height 10
type input "702 4035 8429 5626"
type input "078.341.584-22"
type input "25[DATE]"
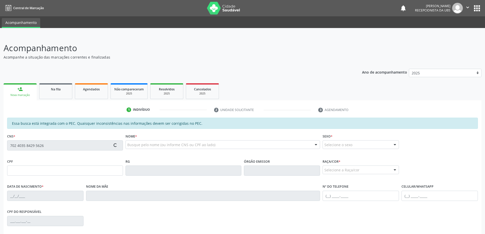
type input "[PERSON_NAME]"
type input "[PHONE_NUMBER]"
type input "03"
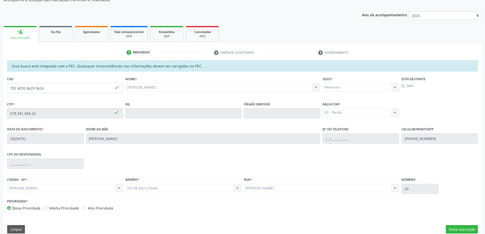
scroll to position [64, 0]
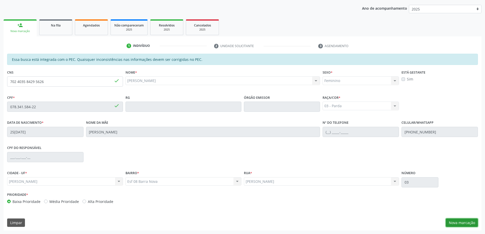
click at [463, 222] on button "Nova marcação" at bounding box center [462, 222] width 32 height 9
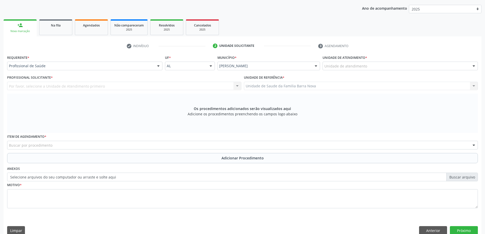
click at [221, 145] on div "Buscar por procedimento" at bounding box center [242, 145] width 471 height 9
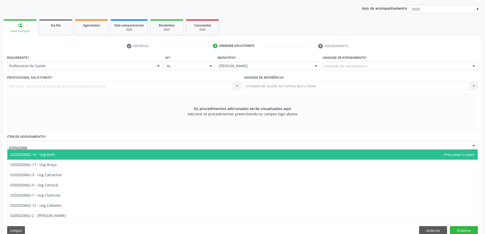
type input "0205020062"
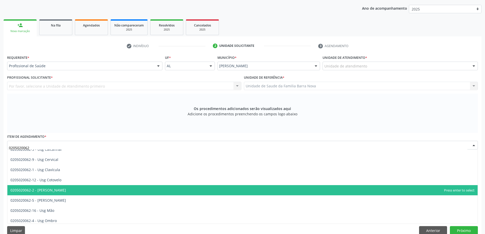
scroll to position [51, 0]
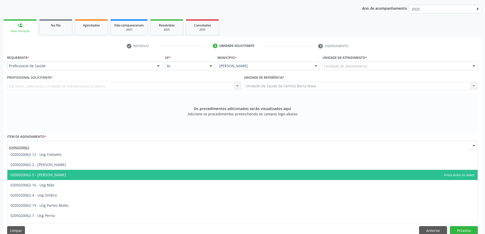
click at [123, 175] on span "0205020062-5 - [PERSON_NAME]" at bounding box center [242, 175] width 470 height 10
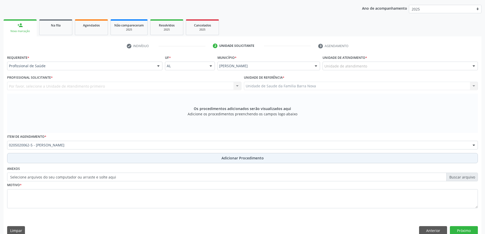
click at [241, 157] on span "Adicionar Procedimento" at bounding box center [242, 157] width 42 height 5
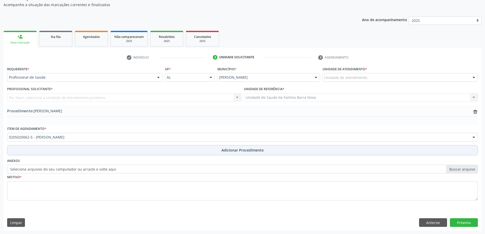
scroll to position [52, 0]
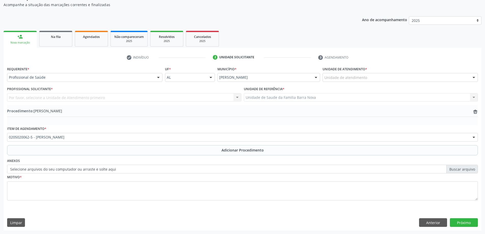
click at [430, 79] on div "Unidade de atendimento" at bounding box center [400, 77] width 155 height 9
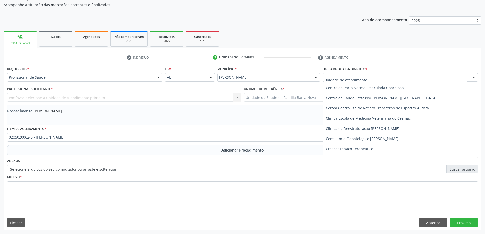
scroll to position [76, 0]
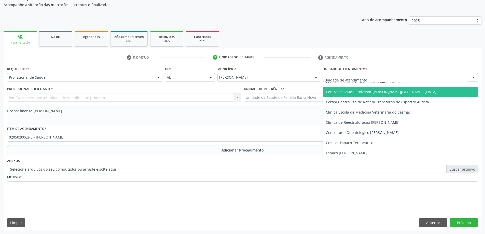
click at [410, 94] on span "Centro de Saude Professor [PERSON_NAME][GEOGRAPHIC_DATA]" at bounding box center [400, 92] width 155 height 10
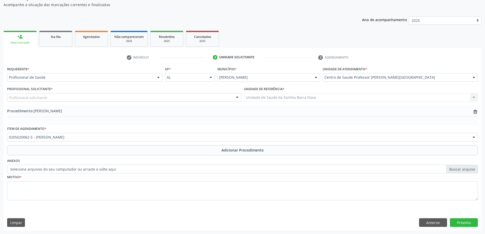
click at [81, 97] on div "Profissional solicitante" at bounding box center [124, 97] width 234 height 9
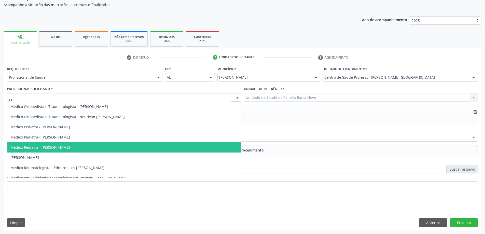
type input "EDN"
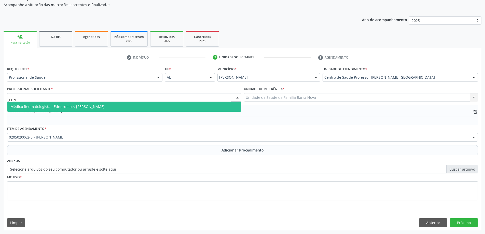
click at [93, 107] on span "Médico Reumatologista - Ednurde Los [PERSON_NAME]" at bounding box center [57, 106] width 94 height 5
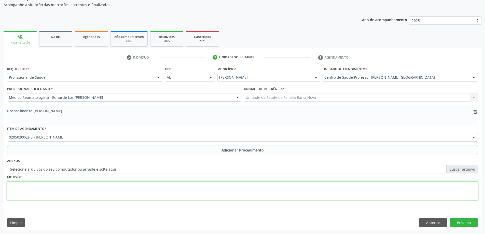
click at [152, 187] on textarea at bounding box center [242, 190] width 471 height 19
type textarea "g"
click at [24, 185] on textarea "Gonalgiapós" at bounding box center [242, 190] width 471 height 19
click at [35, 185] on textarea "Gonalgia pós" at bounding box center [242, 190] width 471 height 19
type textarea "Gonalgia pós queda."
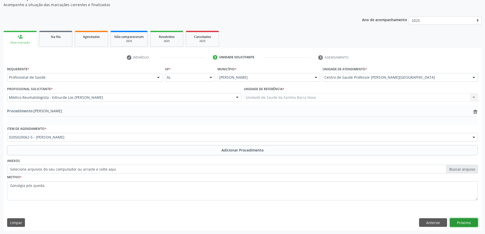
click at [476, 224] on button "Próximo" at bounding box center [464, 222] width 28 height 9
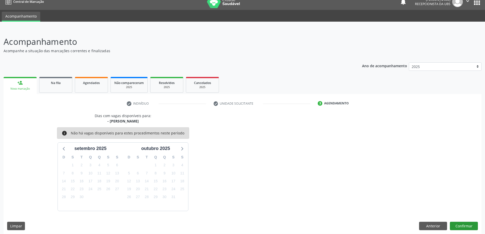
scroll to position [10, 0]
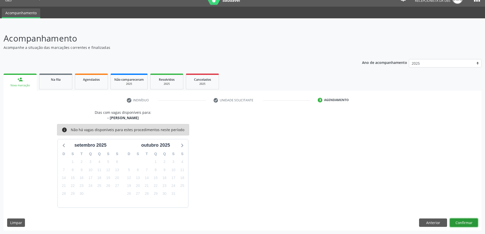
click at [468, 223] on button "Confirmar" at bounding box center [464, 222] width 28 height 9
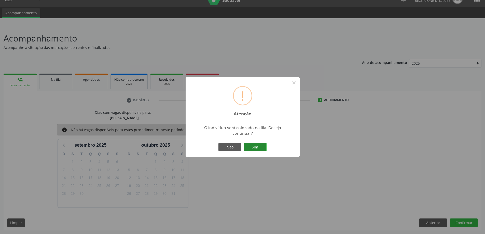
click at [256, 146] on button "Sim" at bounding box center [255, 147] width 23 height 9
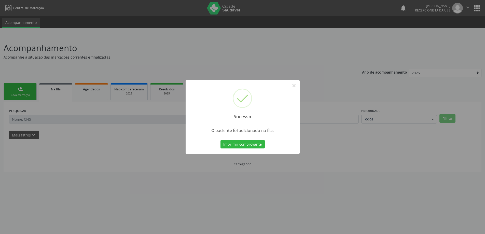
scroll to position [0, 0]
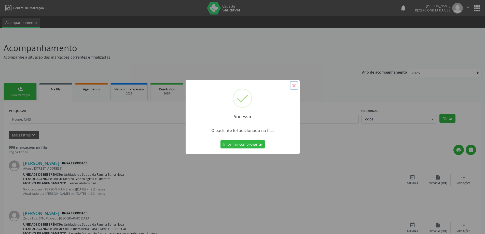
click at [295, 88] on button "×" at bounding box center [294, 85] width 9 height 9
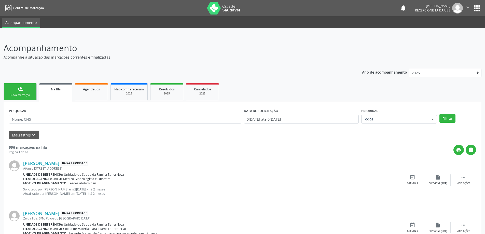
click at [28, 95] on div "Nova marcação" at bounding box center [19, 95] width 25 height 4
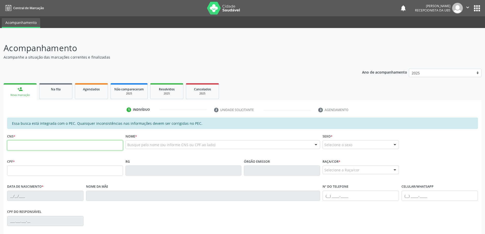
click at [60, 145] on input "text" at bounding box center [65, 145] width 116 height 10
type input "706 1038 4439 0130"
type input "605.742.244-91"
type input "[DATE]"
type input "[PERSON_NAME]"
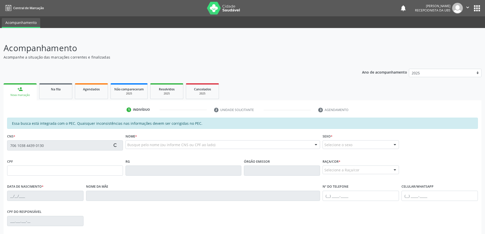
type input "[PHONE_NUMBER]"
type input "10"
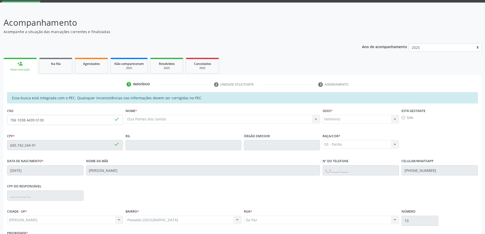
scroll to position [64, 0]
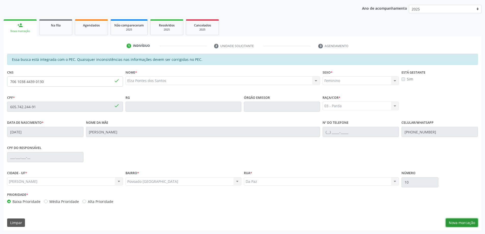
click at [467, 223] on button "Nova marcação" at bounding box center [462, 222] width 32 height 9
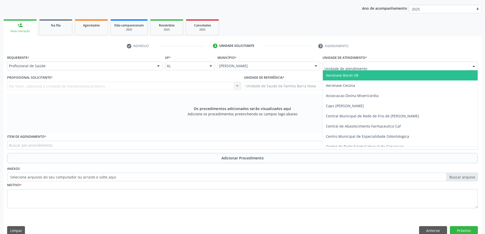
click at [399, 68] on div at bounding box center [400, 66] width 155 height 9
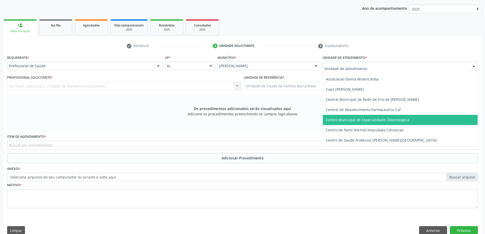
scroll to position [51, 0]
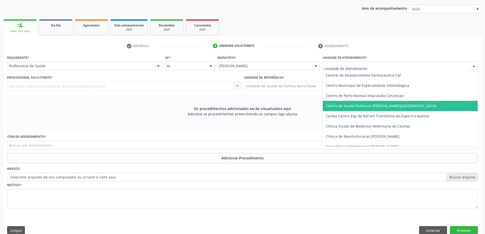
click at [394, 107] on span "Centro de Saude Professor [PERSON_NAME][GEOGRAPHIC_DATA]" at bounding box center [381, 105] width 111 height 5
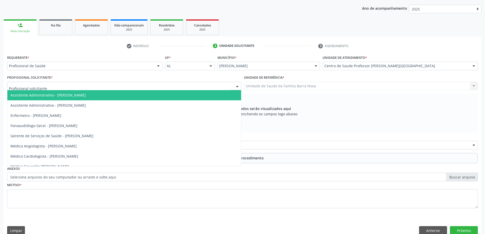
click at [161, 87] on div at bounding box center [124, 86] width 234 height 9
type input "edn"
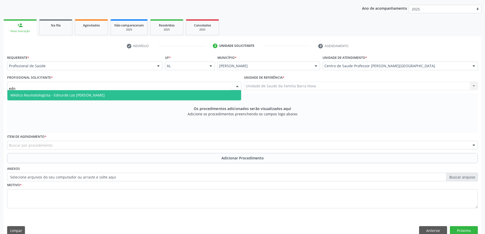
click at [131, 99] on span "Médico Reumatologista - Ednurde Los [PERSON_NAME]" at bounding box center [124, 95] width 234 height 10
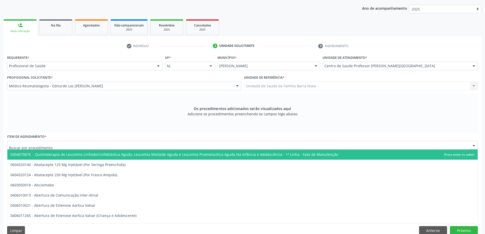
click at [177, 146] on div at bounding box center [242, 145] width 471 height 9
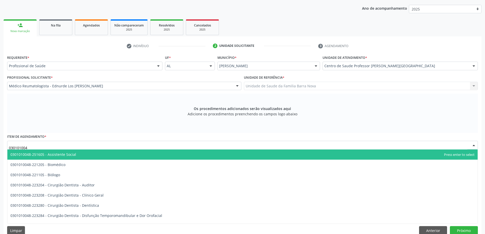
type input "0301010048"
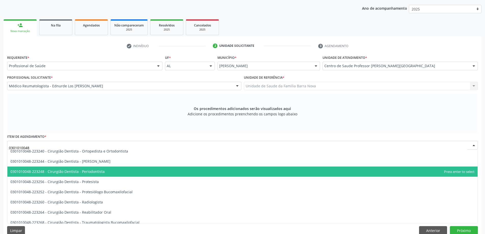
scroll to position [204, 0]
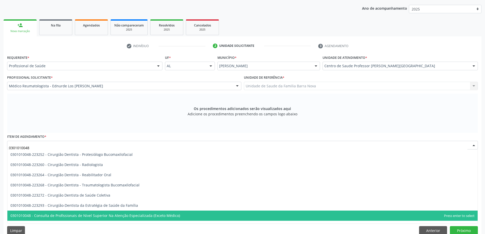
click at [187, 214] on span "0301010048 - Consulta de Profissionais de Nivel Superior Na Atenção Especializa…" at bounding box center [242, 216] width 470 height 10
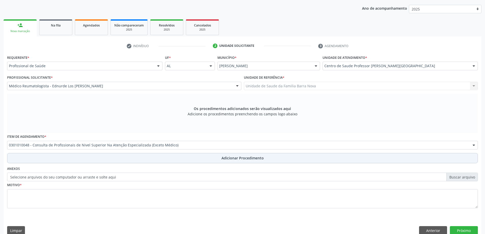
click at [229, 159] on span "Adicionar Procedimento" at bounding box center [242, 157] width 42 height 5
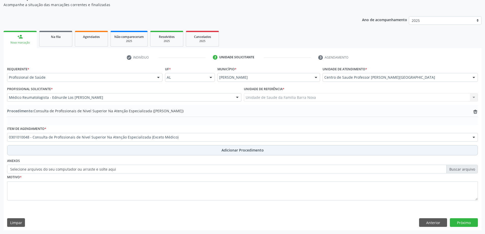
scroll to position [52, 0]
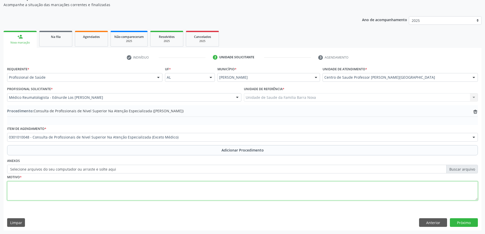
click at [122, 191] on textarea at bounding box center [242, 190] width 471 height 19
type textarea "Artrose de joelhos, [PERSON_NAME] e protusão discal coluna.FISIOTERAPIA . PRIOR…"
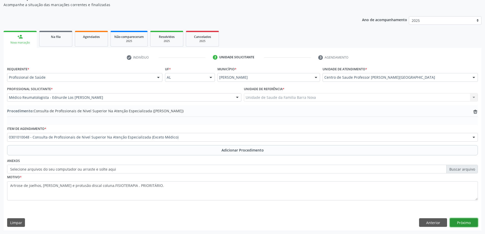
click at [466, 222] on button "Próximo" at bounding box center [464, 222] width 28 height 9
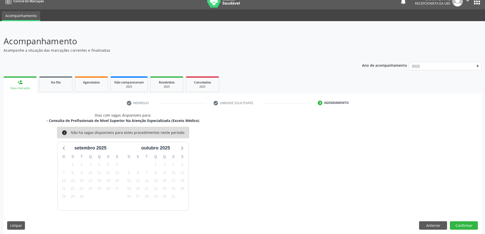
scroll to position [10, 0]
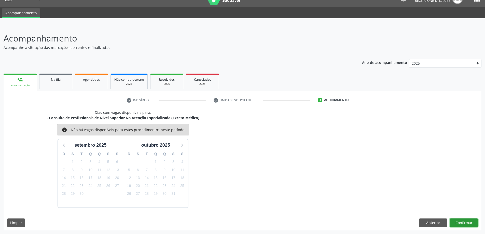
click at [465, 223] on button "Confirmar" at bounding box center [464, 222] width 28 height 9
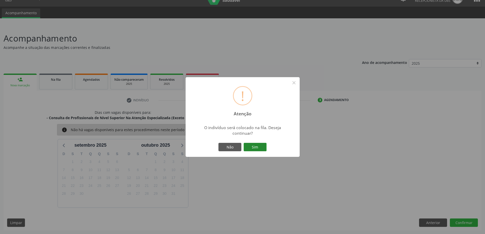
click at [261, 146] on button "Sim" at bounding box center [255, 147] width 23 height 9
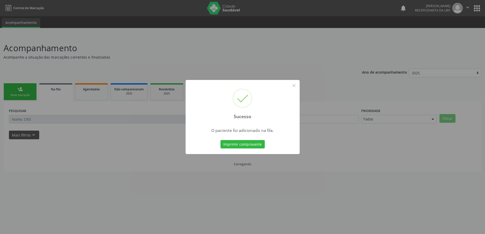
scroll to position [0, 0]
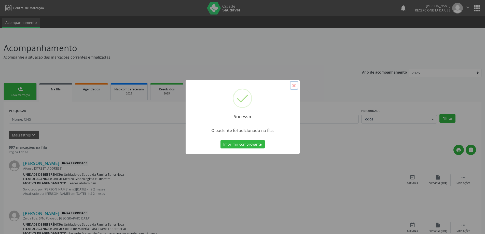
click at [294, 86] on button "×" at bounding box center [294, 85] width 9 height 9
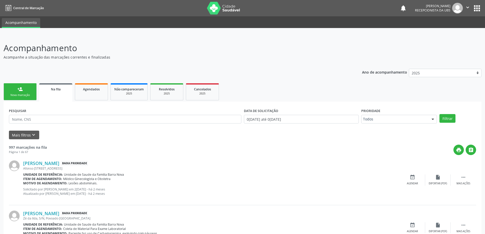
click at [21, 95] on div "Nova marcação" at bounding box center [19, 95] width 25 height 4
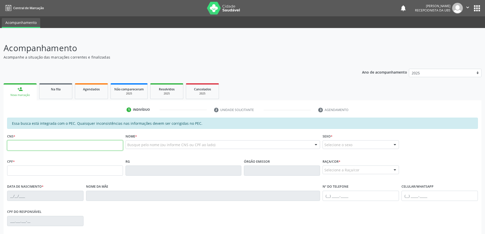
click at [23, 145] on input "text" at bounding box center [65, 145] width 116 height 10
type input "706 1038 4439 0130"
type input "605.742.244-91"
type input "[DATE]"
type input "[PERSON_NAME]"
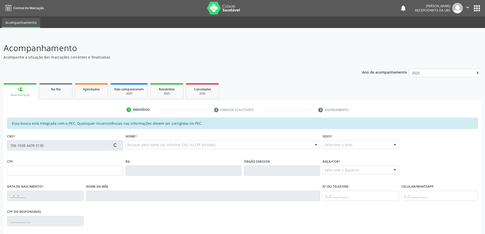
type input "[PHONE_NUMBER]"
type input "10"
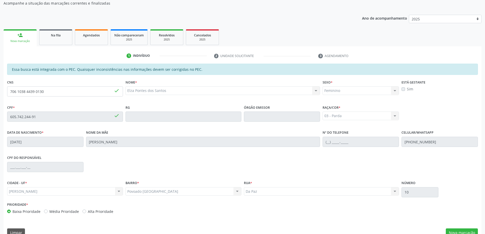
scroll to position [64, 0]
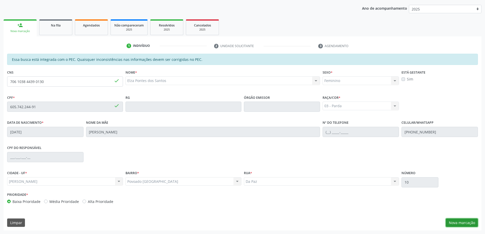
click at [461, 223] on button "Nova marcação" at bounding box center [462, 222] width 32 height 9
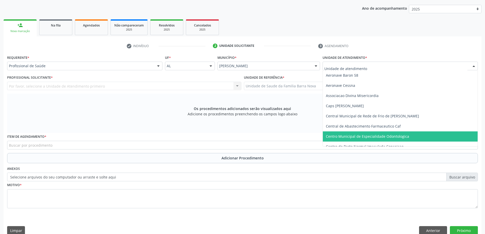
scroll to position [25, 0]
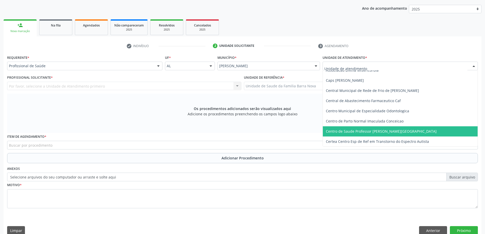
click at [392, 131] on span "Centro de Saude Professor [PERSON_NAME][GEOGRAPHIC_DATA]" at bounding box center [381, 131] width 111 height 5
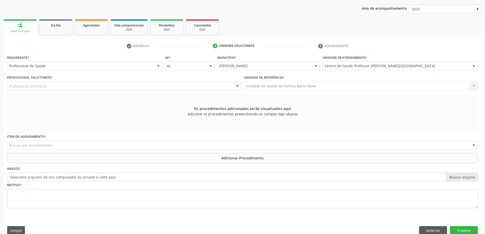
click at [76, 87] on div "Profissional solicitante" at bounding box center [124, 86] width 234 height 9
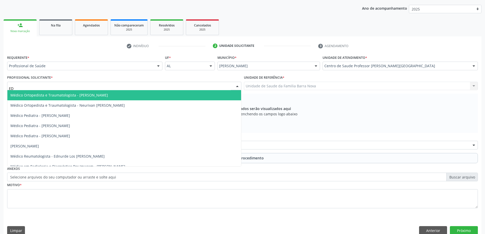
type input "EDN"
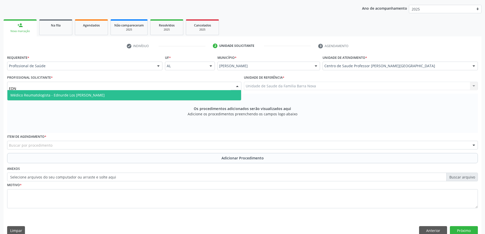
click at [73, 95] on span "Médico Reumatologista - Ednurde Los [PERSON_NAME]" at bounding box center [57, 95] width 94 height 5
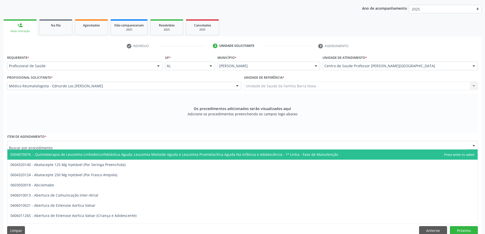
click at [162, 145] on div at bounding box center [242, 145] width 471 height 9
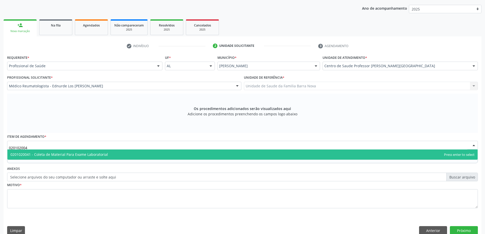
type input "0201020041"
click at [151, 156] on span "0201020041 - Coleta de Material Para Exame Laboratorial" at bounding box center [242, 154] width 470 height 10
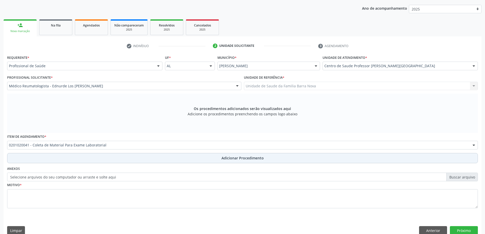
click at [228, 159] on span "Adicionar Procedimento" at bounding box center [242, 157] width 42 height 5
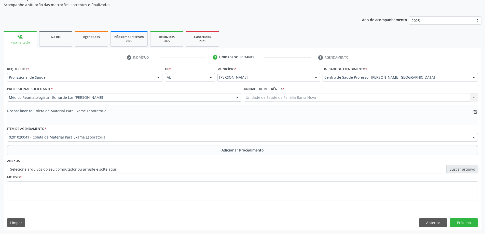
scroll to position [52, 0]
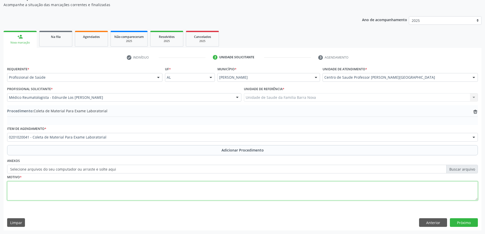
click at [144, 189] on textarea at bounding box center [242, 190] width 471 height 19
type textarea "d"
type textarea "Dores osteo articulares."
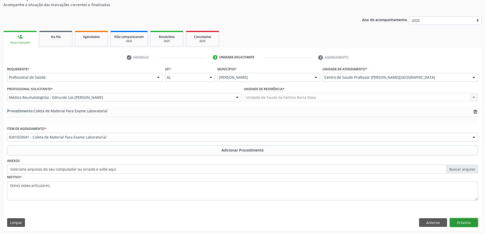
click at [466, 219] on button "Próximo" at bounding box center [464, 222] width 28 height 9
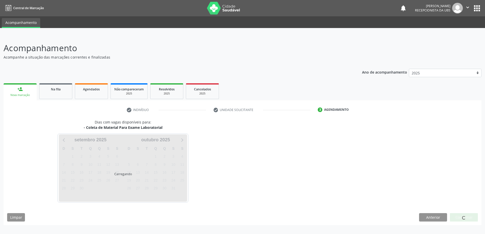
scroll to position [0, 0]
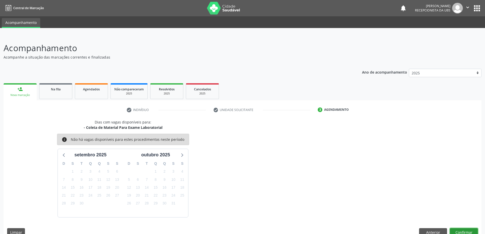
click at [463, 232] on button "Confirmar" at bounding box center [464, 232] width 28 height 9
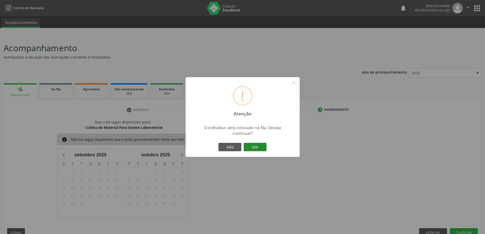
click at [254, 144] on button "Sim" at bounding box center [255, 147] width 23 height 9
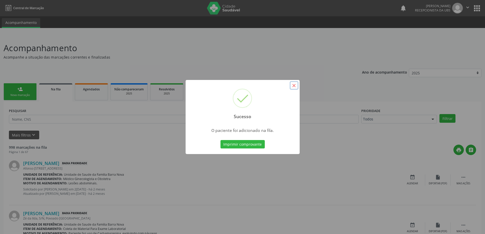
click at [294, 87] on button "×" at bounding box center [294, 85] width 9 height 9
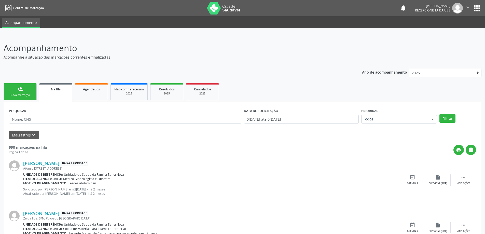
click at [24, 96] on div "Nova marcação" at bounding box center [19, 95] width 25 height 4
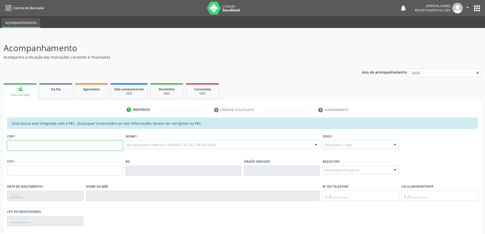
click at [28, 147] on input "text" at bounding box center [65, 145] width 116 height 10
type input "706 8087 5573 6722"
type input "160.425.244-88"
type input "02[DATE]"
type input "[PERSON_NAME]"
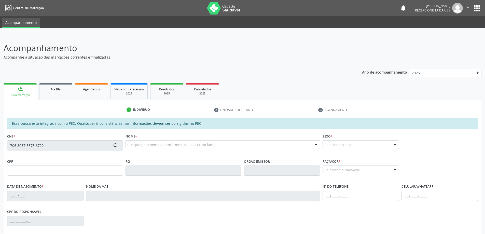
type input "[PHONE_NUMBER]"
type input "10"
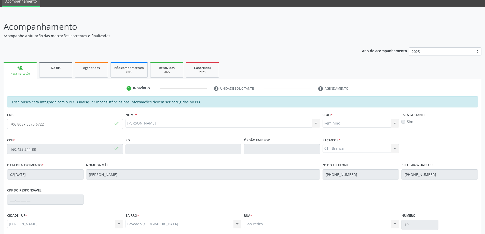
scroll to position [64, 0]
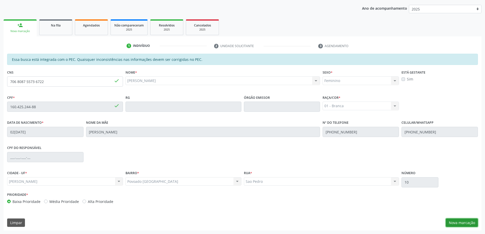
click at [465, 224] on button "Nova marcação" at bounding box center [462, 222] width 32 height 9
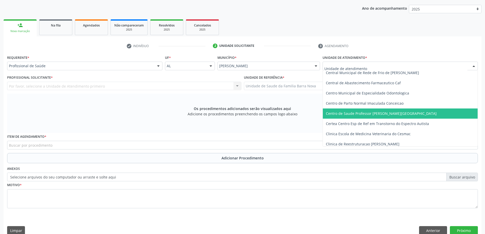
scroll to position [51, 0]
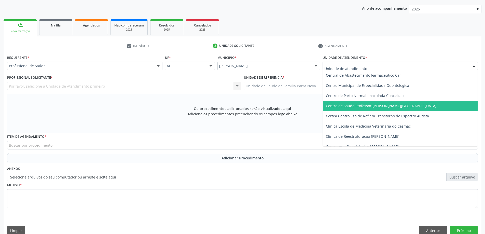
click at [381, 108] on span "Centro de Saude Professor [PERSON_NAME][GEOGRAPHIC_DATA]" at bounding box center [400, 106] width 155 height 10
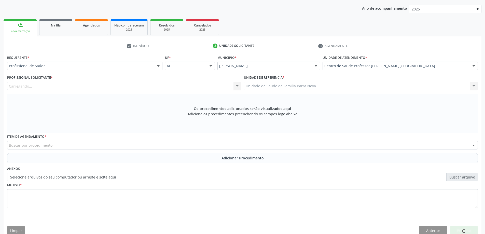
click at [150, 87] on div "Carregando... Nenhum resultado encontrado para: " " Não há nenhuma opção para s…" at bounding box center [124, 86] width 234 height 9
click at [157, 85] on div "Profissional solicitante" at bounding box center [124, 86] width 234 height 9
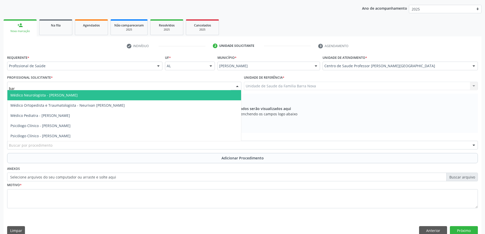
type input "barb"
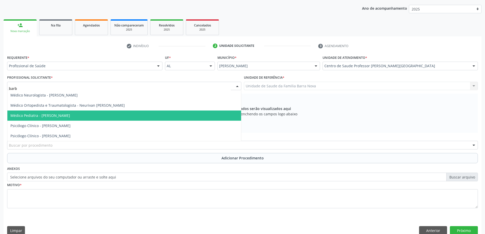
click at [118, 116] on span "Médico Pediatra - [PERSON_NAME]" at bounding box center [124, 115] width 234 height 10
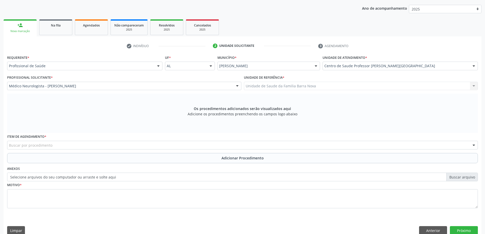
click at [124, 145] on div "Buscar por procedimento" at bounding box center [242, 145] width 471 height 9
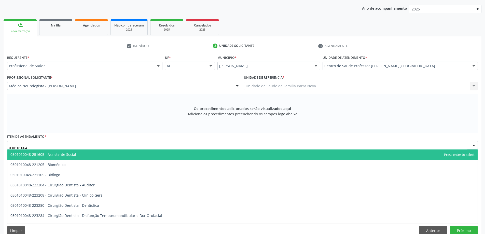
type input "0301010048"
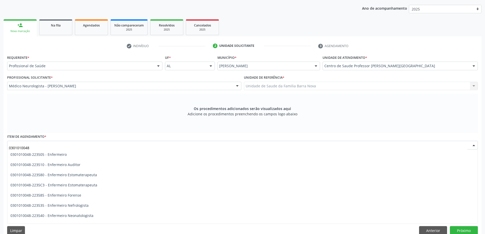
scroll to position [251, 0]
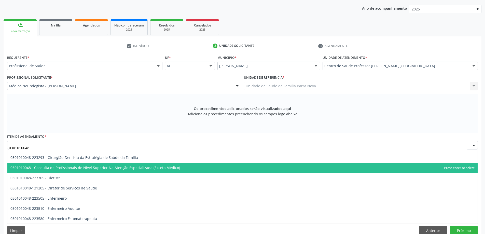
click at [176, 169] on span "0301010048 - Consulta de Profissionais de Nivel Superior Na Atenção Especializa…" at bounding box center [242, 168] width 470 height 10
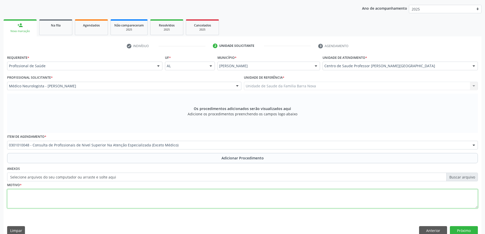
click at [140, 195] on textarea at bounding box center [242, 198] width 471 height 19
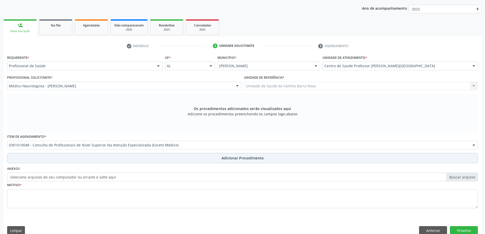
click at [225, 160] on span "Adicionar Procedimento" at bounding box center [242, 157] width 42 height 5
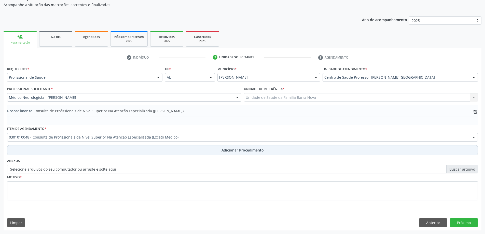
scroll to position [52, 0]
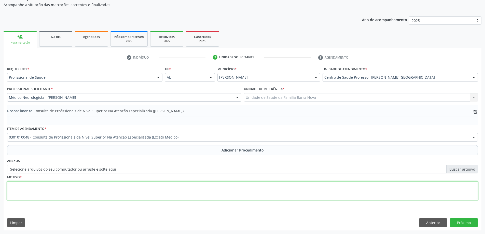
click at [110, 191] on textarea at bounding box center [242, 190] width 471 height 19
type textarea "Ansiedade. PSICOLOGO INFANTIL."
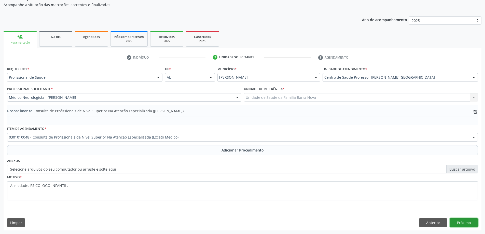
click at [468, 224] on button "Próximo" at bounding box center [464, 222] width 28 height 9
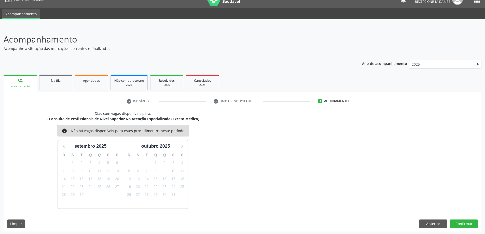
scroll to position [10, 0]
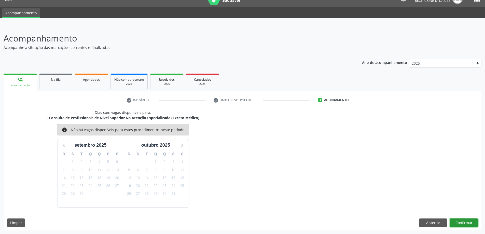
click at [462, 222] on button "Confirmar" at bounding box center [464, 222] width 28 height 9
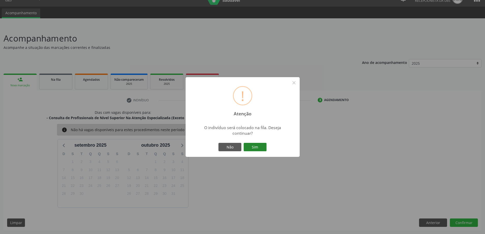
click at [255, 147] on button "Sim" at bounding box center [255, 147] width 23 height 9
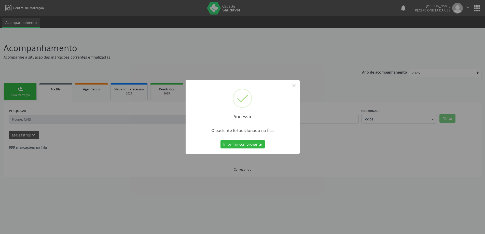
scroll to position [0, 0]
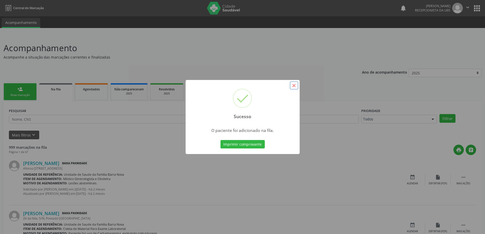
click at [296, 85] on button "×" at bounding box center [294, 85] width 9 height 9
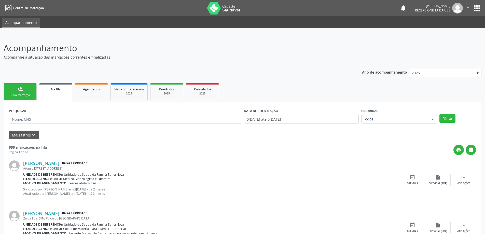
click at [23, 90] on link "person_add Nova marcação" at bounding box center [20, 91] width 33 height 17
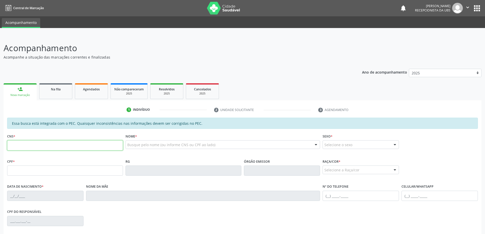
click at [25, 149] on input "text" at bounding box center [65, 145] width 116 height 10
type input "706 8087 5573 6722"
type input "160.425.244-88"
type input "02[DATE]"
type input "[PERSON_NAME]"
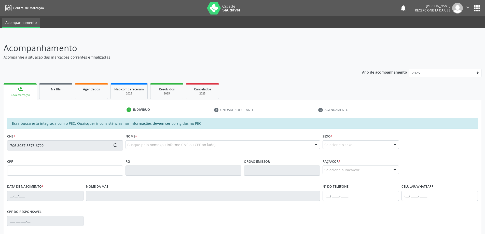
type input "[PHONE_NUMBER]"
type input "10"
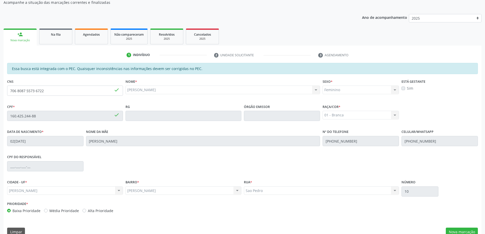
scroll to position [64, 0]
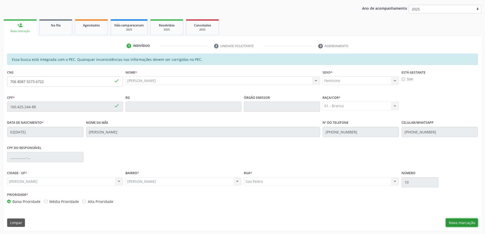
click at [461, 225] on button "Nova marcação" at bounding box center [462, 222] width 32 height 9
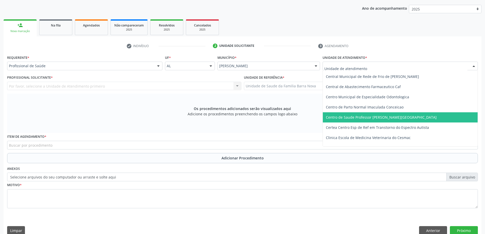
scroll to position [51, 0]
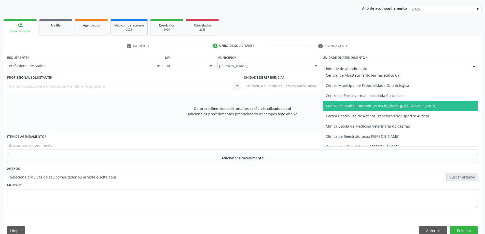
click at [393, 108] on span "Centro de Saude Professor [PERSON_NAME][GEOGRAPHIC_DATA]" at bounding box center [381, 105] width 111 height 5
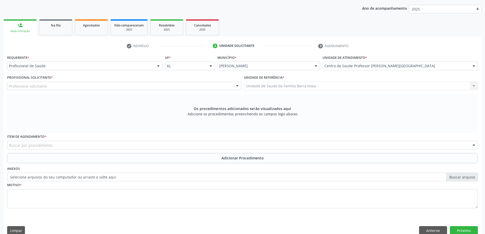
click at [137, 87] on div "Profissional solicitante" at bounding box center [124, 86] width 234 height 9
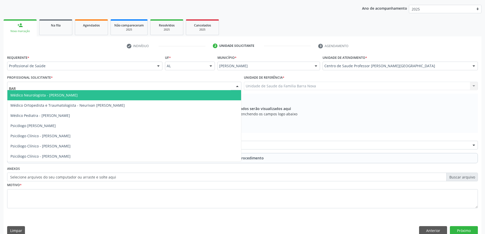
type input "BARA"
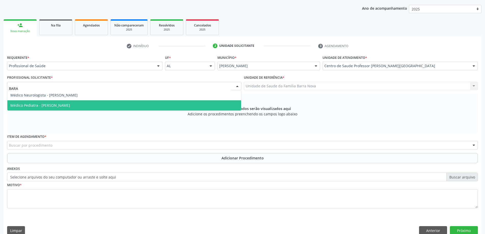
click at [100, 106] on span "Médico Pediatra - [PERSON_NAME]" at bounding box center [124, 105] width 234 height 10
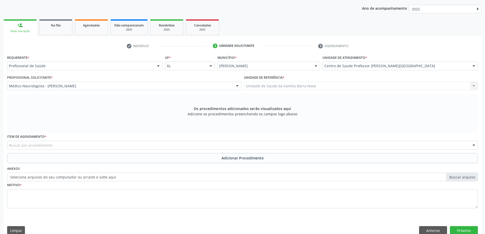
click at [153, 145] on div "Buscar por procedimento" at bounding box center [242, 145] width 471 height 9
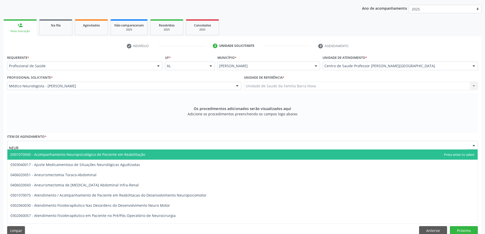
type input "NEURO"
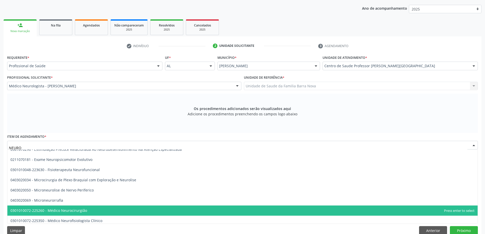
scroll to position [153, 0]
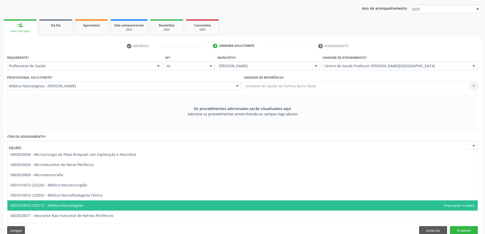
click at [161, 208] on span "0301010072-225112 - Médico Neurologista" at bounding box center [242, 205] width 470 height 10
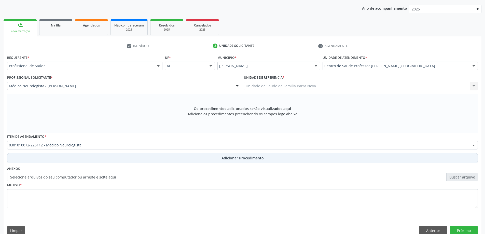
click at [232, 157] on span "Adicionar Procedimento" at bounding box center [242, 157] width 42 height 5
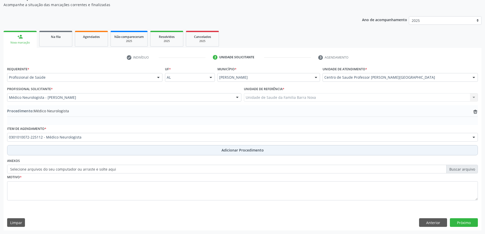
scroll to position [52, 0]
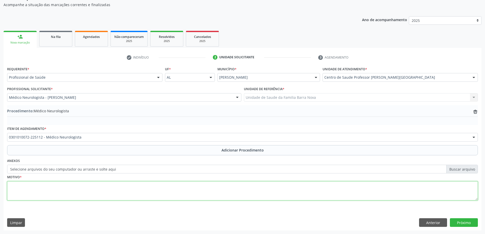
click at [93, 187] on textarea at bounding box center [242, 190] width 471 height 19
type textarea "r"
type textarea "Retorno com 02 meses. NEUROPEDIATRA."
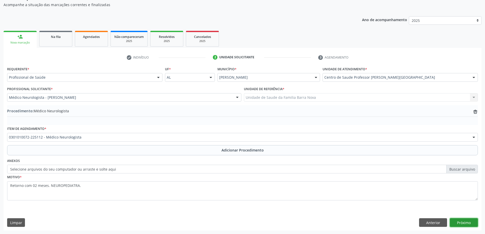
click at [468, 223] on button "Próximo" at bounding box center [464, 222] width 28 height 9
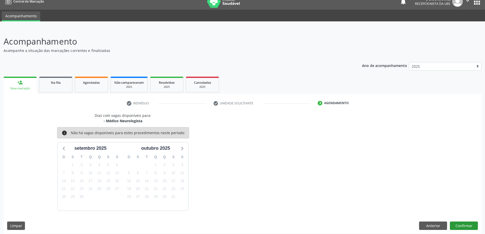
scroll to position [10, 0]
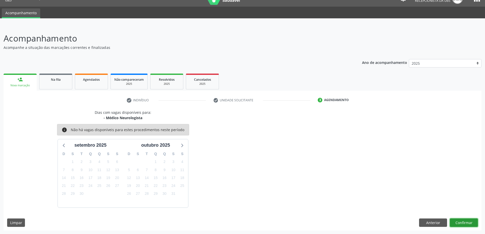
click at [462, 221] on button "Confirmar" at bounding box center [464, 222] width 28 height 9
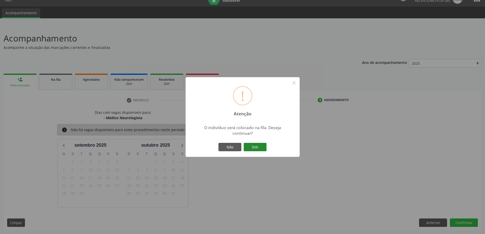
click at [256, 146] on button "Sim" at bounding box center [255, 147] width 23 height 9
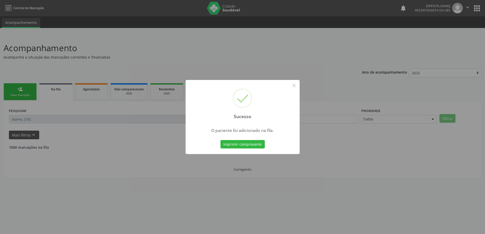
scroll to position [0, 0]
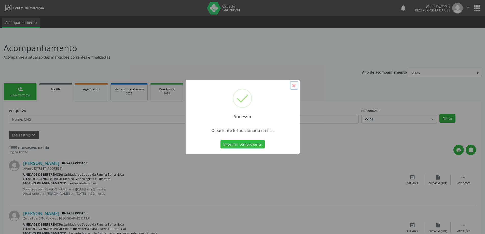
click at [293, 85] on button "×" at bounding box center [294, 85] width 9 height 9
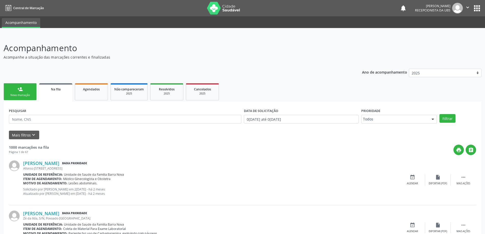
click at [17, 98] on link "person_add Nova marcação" at bounding box center [20, 91] width 33 height 17
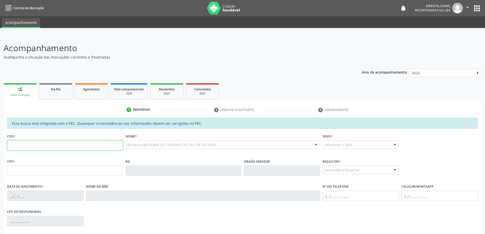
click at [26, 144] on input "text" at bounding box center [65, 145] width 116 height 10
type input "709 2022 6597 4931"
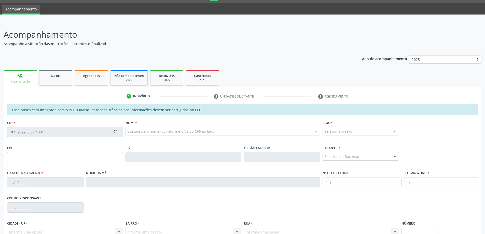
type input "094.490.534-05"
type input "[DATE]"
type input "[PERSON_NAME]"
type input "[PHONE_NUMBER]"
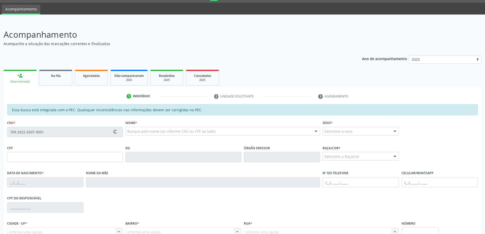
type input "225"
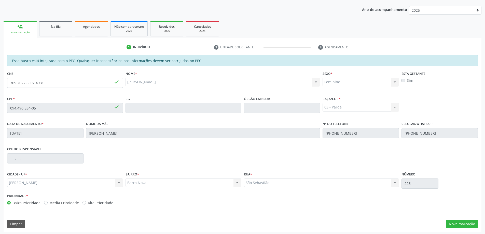
scroll to position [64, 0]
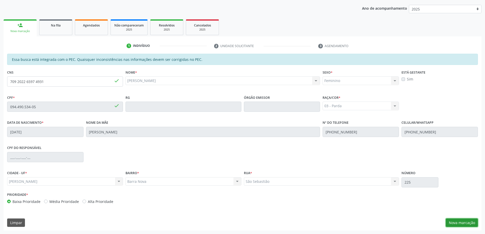
click at [459, 224] on button "Nova marcação" at bounding box center [462, 222] width 32 height 9
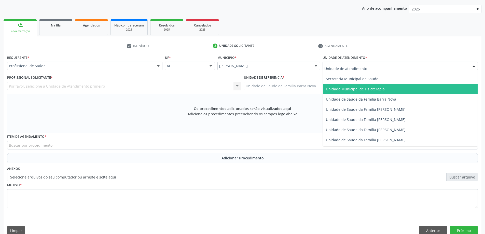
scroll to position [255, 0]
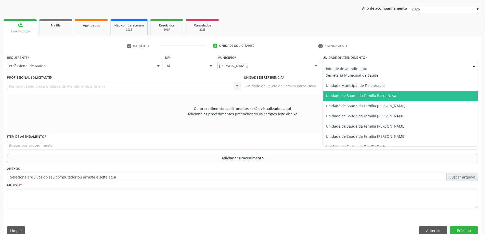
click at [382, 98] on span "Unidade de Saude da Familia Barra Nova" at bounding box center [361, 95] width 70 height 5
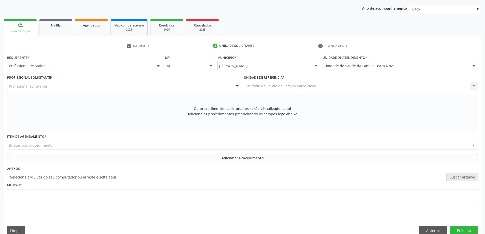
click at [175, 88] on div "Profissional solicitante" at bounding box center [124, 86] width 234 height 9
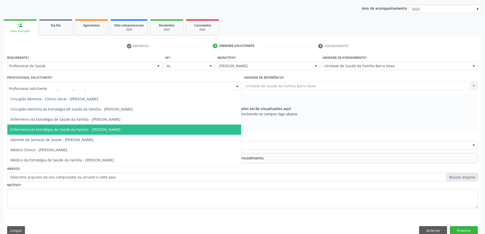
scroll to position [25, 0]
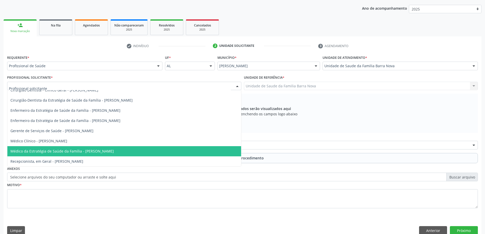
click at [154, 150] on span "Médico da Estratégia de Saúde da Família - [PERSON_NAME]" at bounding box center [124, 151] width 234 height 10
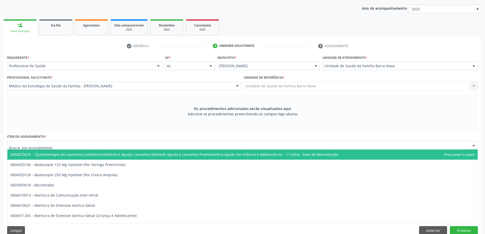
click at [182, 145] on div at bounding box center [242, 145] width 471 height 9
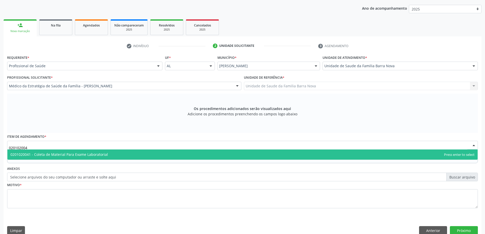
type input "0201020041"
click at [178, 156] on span "0201020041 - Coleta de Material Para Exame Laboratorial" at bounding box center [242, 154] width 470 height 10
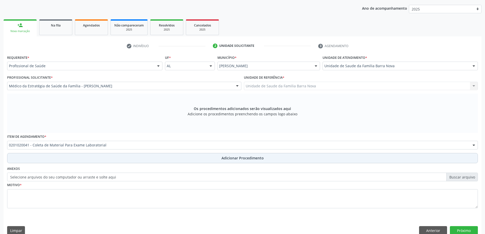
click at [207, 160] on button "Adicionar Procedimento" at bounding box center [242, 158] width 471 height 10
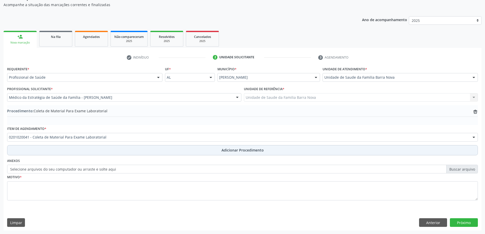
scroll to position [52, 0]
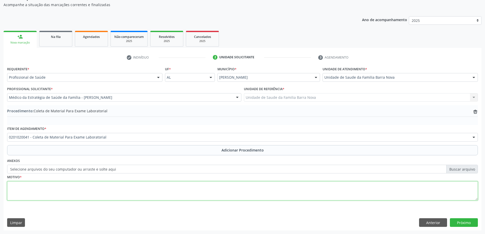
click at [136, 194] on textarea at bounding box center [242, 190] width 471 height 19
type textarea "m"
type textarea "N"
type textarea "Mialgia e Cefaléia."
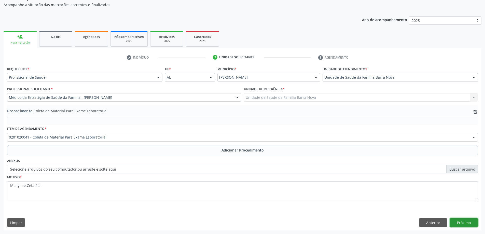
click at [462, 223] on button "Próximo" at bounding box center [464, 222] width 28 height 9
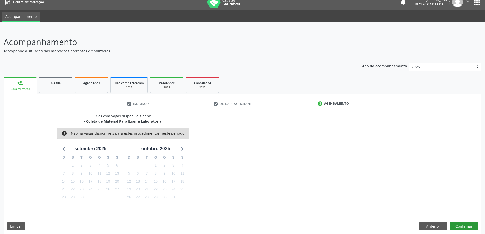
scroll to position [10, 0]
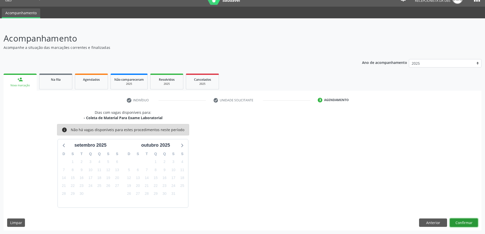
click at [467, 222] on button "Confirmar" at bounding box center [464, 222] width 28 height 9
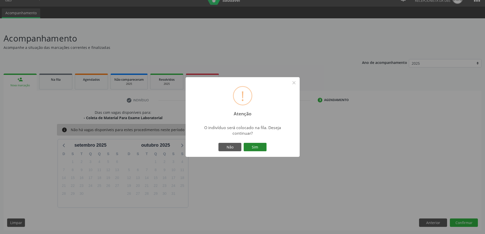
click at [256, 148] on button "Sim" at bounding box center [255, 147] width 23 height 9
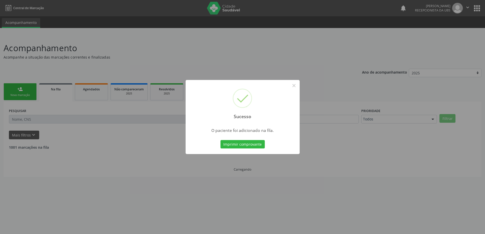
scroll to position [0, 0]
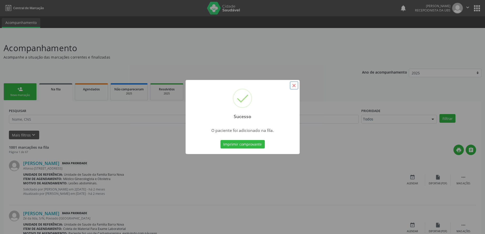
click at [294, 85] on button "×" at bounding box center [294, 85] width 9 height 9
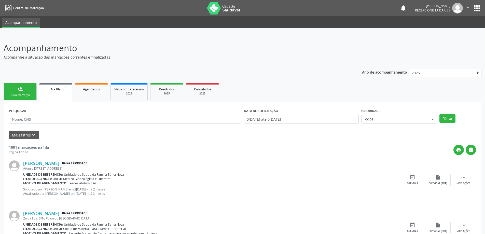
click at [25, 95] on div "Nova marcação" at bounding box center [19, 95] width 25 height 4
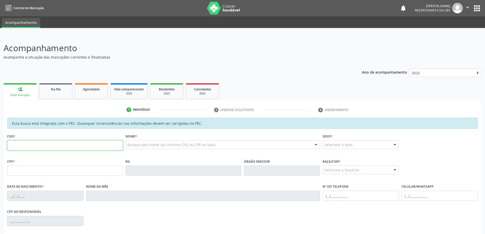
click at [31, 147] on input "text" at bounding box center [65, 145] width 116 height 10
type input "707 7096 7614 1610"
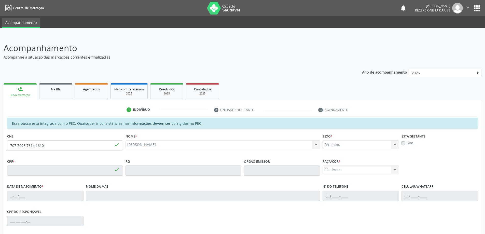
type input "144.564.314-66"
type input "1[DATE]"
type input "[PERSON_NAME]"
type input "[PHONE_NUMBER]"
type input "05"
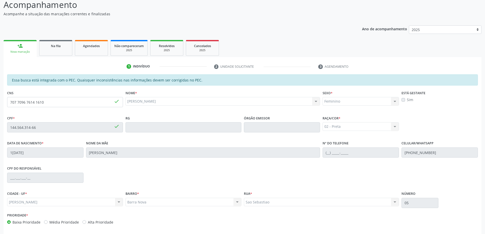
scroll to position [64, 0]
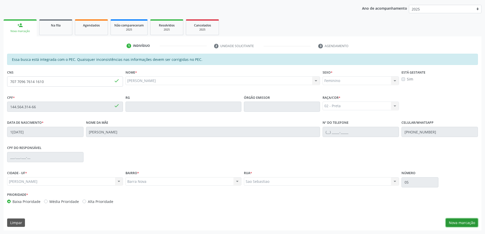
click at [464, 222] on button "Nova marcação" at bounding box center [462, 222] width 32 height 9
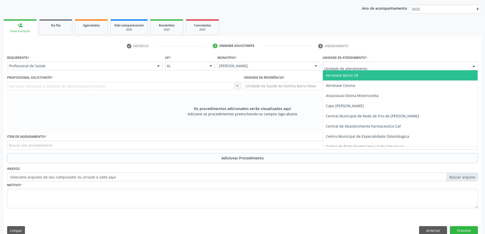
click at [379, 67] on div at bounding box center [400, 66] width 155 height 9
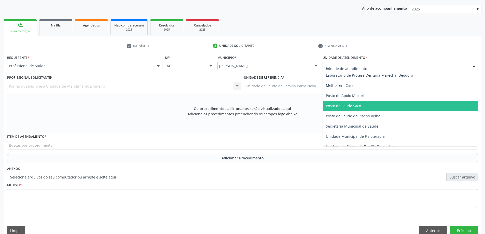
scroll to position [229, 0]
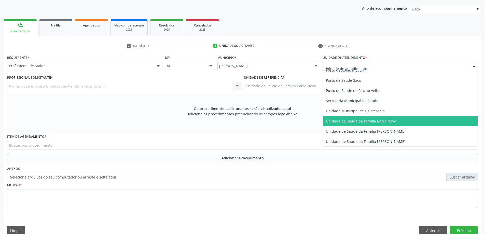
click at [376, 121] on span "Unidade de Saude da Familia Barra Nova" at bounding box center [361, 121] width 70 height 5
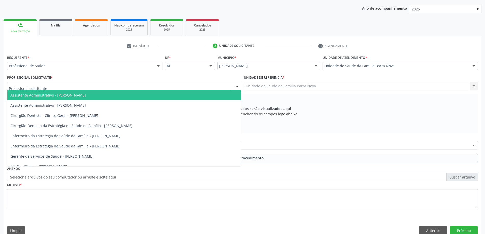
click at [200, 85] on div at bounding box center [124, 86] width 234 height 9
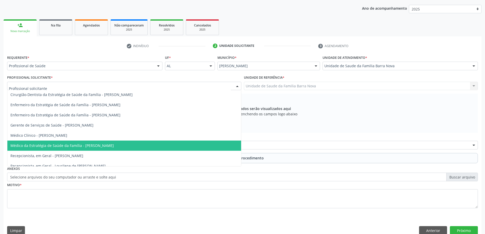
scroll to position [36, 0]
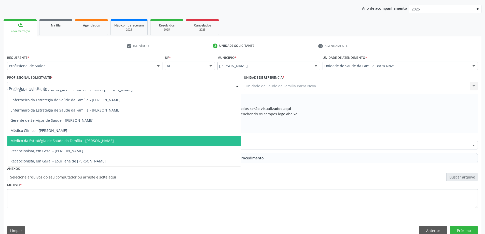
click at [150, 145] on span "Médico da Estratégia de Saúde da Família - [PERSON_NAME]" at bounding box center [124, 141] width 234 height 10
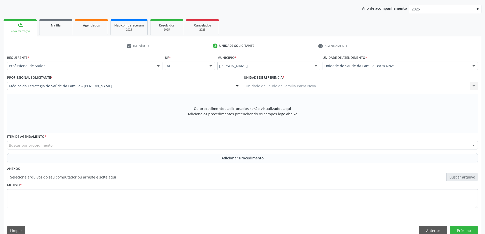
click at [159, 146] on div "Buscar por procedimento" at bounding box center [242, 145] width 471 height 9
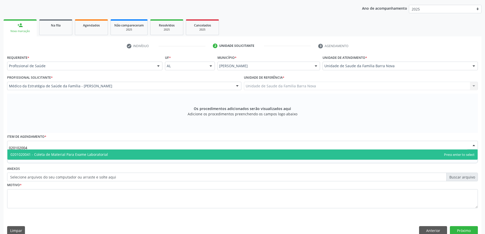
type input "0201020041"
click at [163, 156] on span "0201020041 - Coleta de Material Para Exame Laboratorial" at bounding box center [242, 154] width 470 height 10
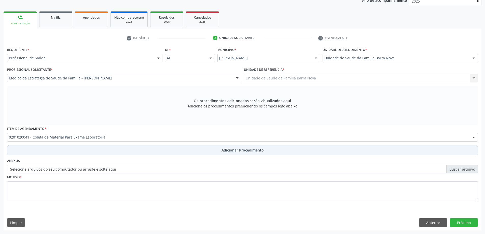
click at [195, 150] on button "Adicionar Procedimento" at bounding box center [242, 150] width 471 height 10
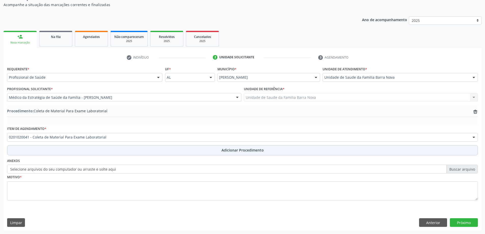
scroll to position [52, 0]
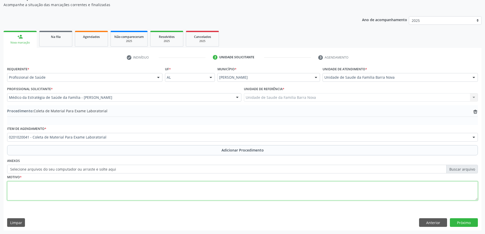
click at [134, 190] on textarea at bounding box center [242, 190] width 471 height 19
type textarea "Dor àmicção."
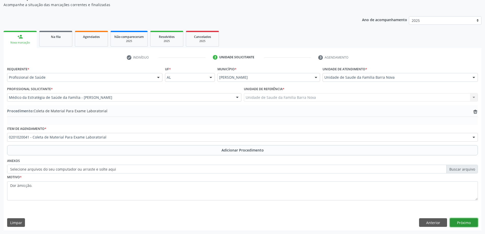
click at [470, 221] on button "Próximo" at bounding box center [464, 222] width 28 height 9
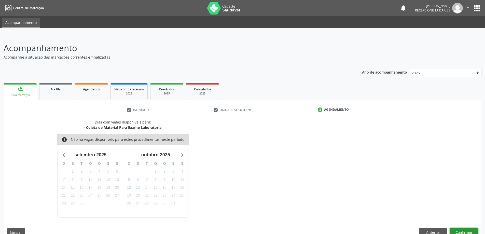
click at [465, 229] on button "Confirmar" at bounding box center [464, 232] width 28 height 9
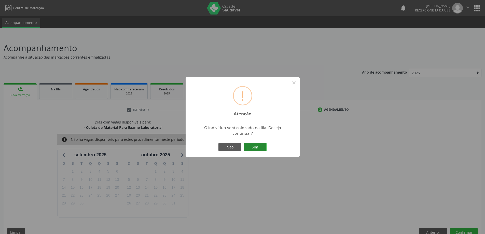
click at [261, 146] on button "Sim" at bounding box center [255, 147] width 23 height 9
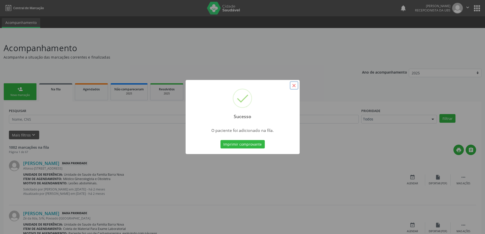
click at [293, 85] on button "×" at bounding box center [294, 85] width 9 height 9
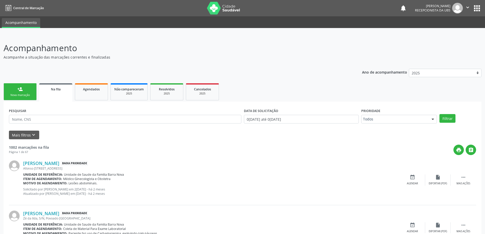
click at [23, 91] on link "person_add Nova marcação" at bounding box center [20, 91] width 33 height 17
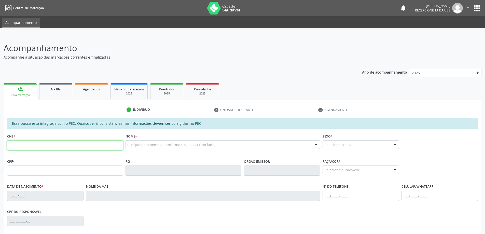
click at [31, 144] on input "text" at bounding box center [65, 145] width 116 height 10
type input "700 0004 3739 5507"
type input "146.425.724-81"
type input "23[DATE]"
type input "[PERSON_NAME]"
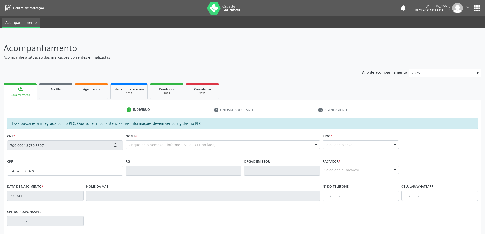
type input "[PHONE_NUMBER]"
type input "450"
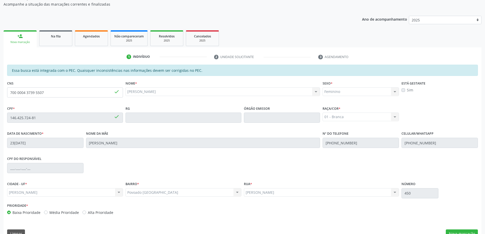
scroll to position [64, 0]
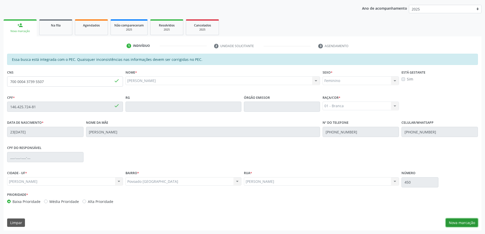
click at [453, 222] on button "Nova marcação" at bounding box center [462, 222] width 32 height 9
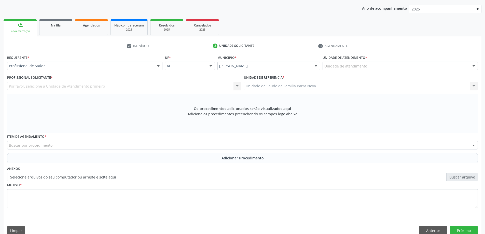
click at [370, 66] on div "Unidade de atendimento" at bounding box center [400, 66] width 155 height 9
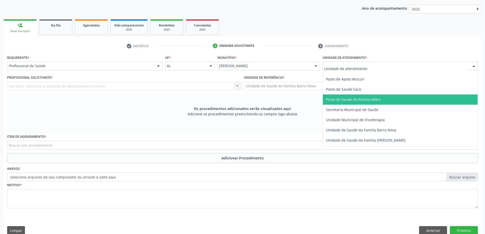
scroll to position [229, 0]
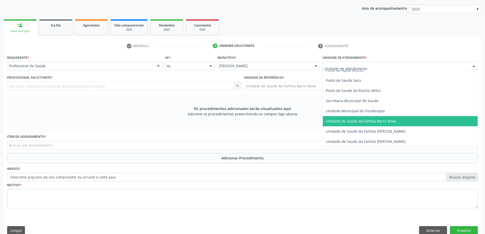
click at [375, 123] on span "Unidade de Saude da Familia Barra Nova" at bounding box center [361, 121] width 70 height 5
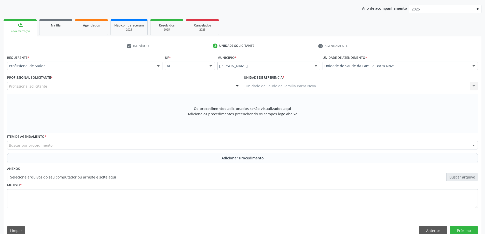
click at [207, 88] on div "Profissional solicitante" at bounding box center [124, 86] width 234 height 9
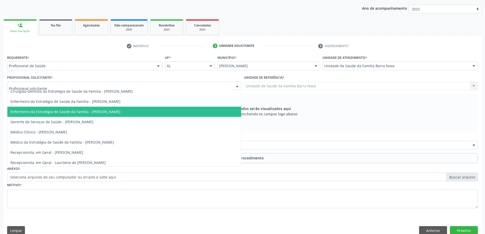
scroll to position [36, 0]
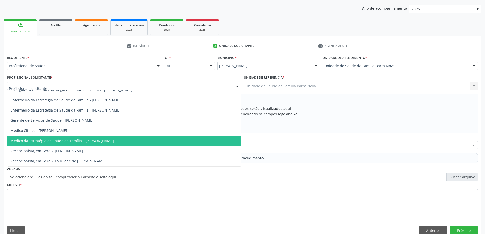
click at [161, 145] on span "Médico da Estratégia de Saúde da Família - [PERSON_NAME]" at bounding box center [124, 141] width 234 height 10
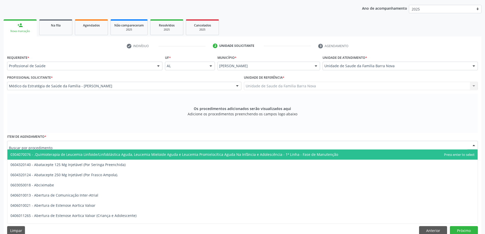
click at [194, 145] on div at bounding box center [242, 145] width 471 height 9
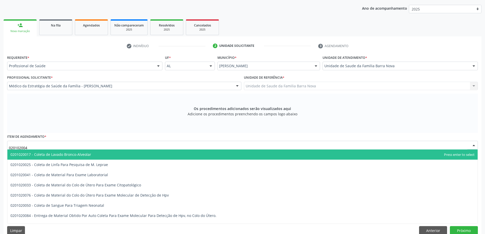
type input "0201020041"
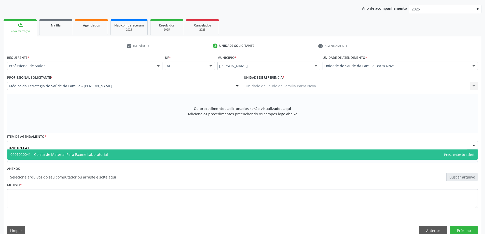
click at [184, 154] on span "0201020041 - Coleta de Material Para Exame Laboratorial" at bounding box center [242, 154] width 470 height 10
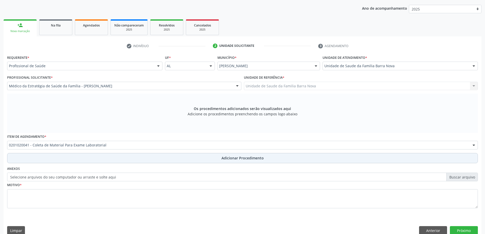
click at [244, 159] on span "Adicionar Procedimento" at bounding box center [242, 157] width 42 height 5
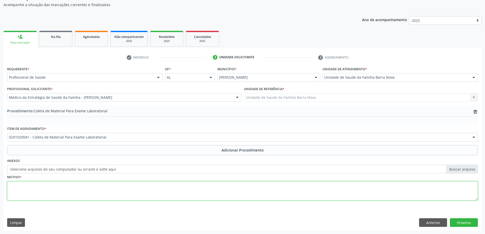
click at [137, 193] on textarea at bounding box center [242, 190] width 471 height 19
type textarea "Episodio de hiperglicemia a esclarecer, erro alimentar."
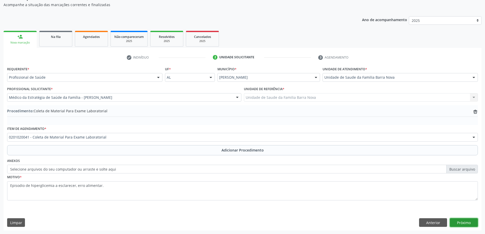
click at [468, 221] on button "Próximo" at bounding box center [464, 222] width 28 height 9
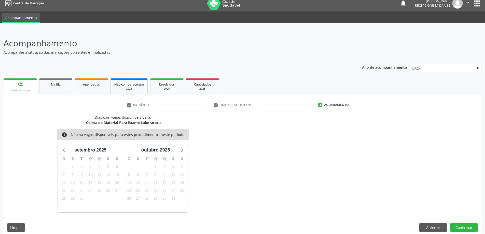
scroll to position [10, 0]
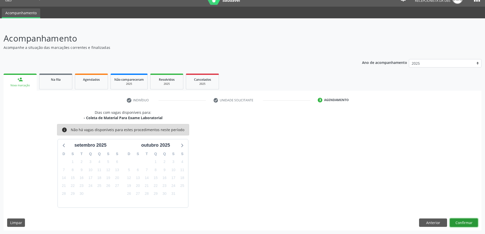
click at [461, 222] on button "Confirmar" at bounding box center [464, 222] width 28 height 9
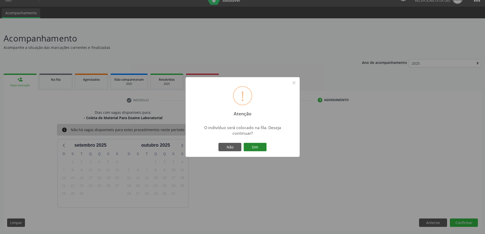
click at [259, 149] on button "Sim" at bounding box center [255, 147] width 23 height 9
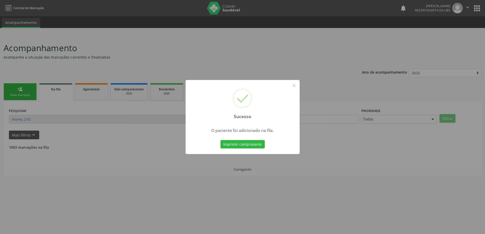
scroll to position [0, 0]
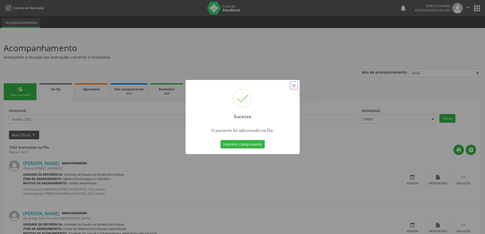
click at [294, 87] on button "×" at bounding box center [294, 85] width 9 height 9
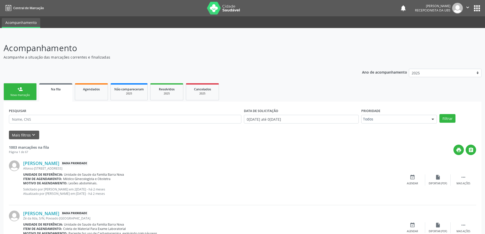
click at [19, 91] on div "person_add" at bounding box center [20, 89] width 6 height 6
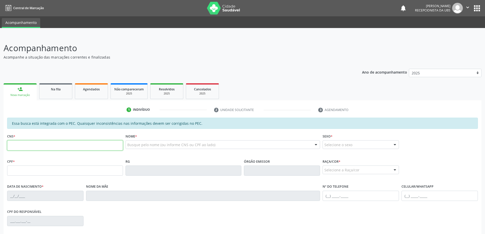
click at [38, 148] on input "text" at bounding box center [65, 145] width 116 height 10
type input "702 9075 4845 3674"
type input "716.374.064-60"
type input "12[DATE]"
type input "[PERSON_NAME]"
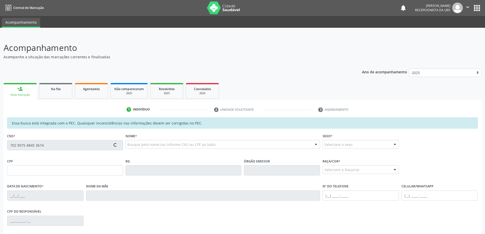
type input "[PHONE_NUMBER]"
type input "S/N"
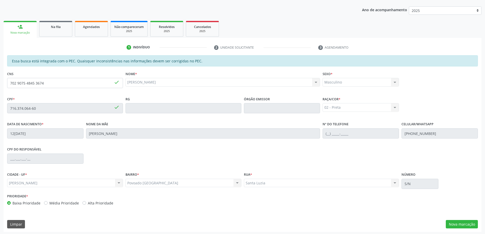
scroll to position [64, 0]
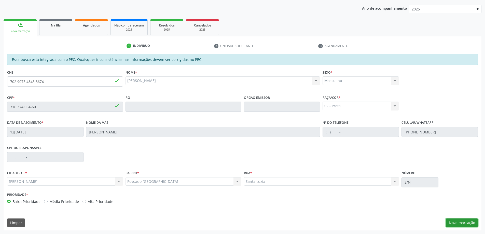
click at [461, 221] on button "Nova marcação" at bounding box center [462, 222] width 32 height 9
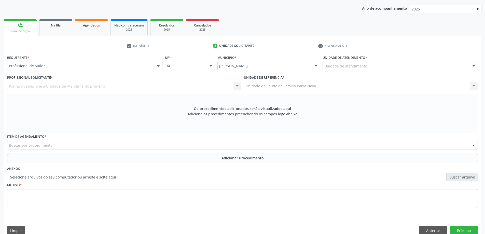
click at [380, 68] on div "Unidade de atendimento" at bounding box center [400, 66] width 155 height 9
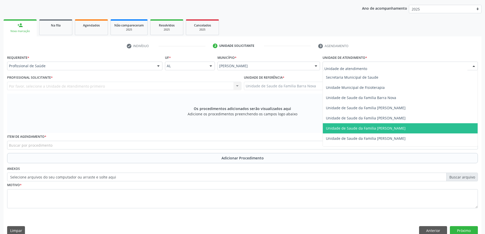
scroll to position [255, 0]
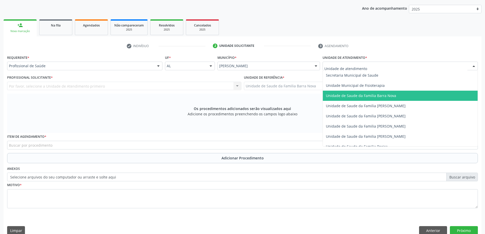
click at [381, 98] on span "Unidade de Saude da Familia Barra Nova" at bounding box center [361, 95] width 70 height 5
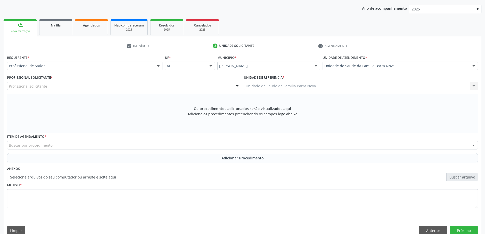
click at [189, 89] on div "Profissional solicitante" at bounding box center [124, 86] width 234 height 9
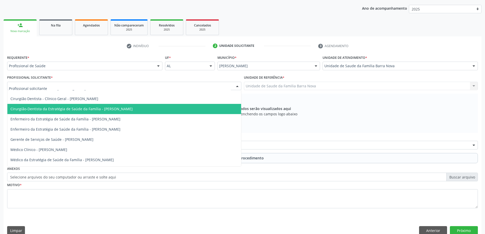
scroll to position [36, 0]
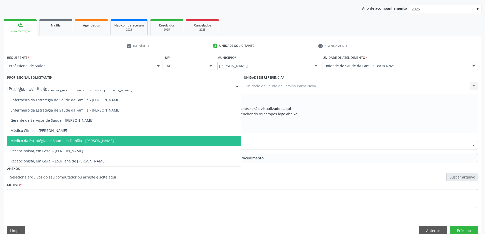
click at [163, 142] on span "Médico da Estratégia de Saúde da Família - [PERSON_NAME]" at bounding box center [124, 141] width 234 height 10
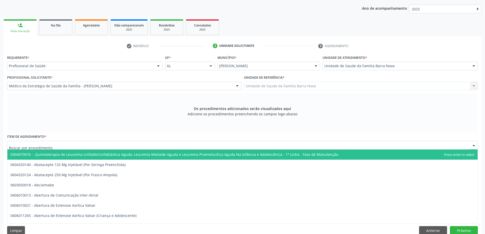
click at [153, 149] on div at bounding box center [242, 145] width 471 height 9
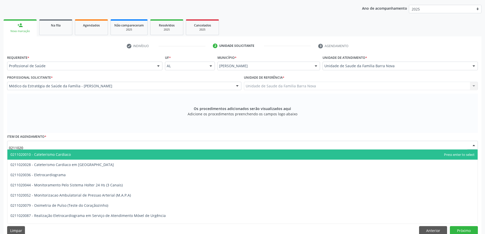
type input "02110200"
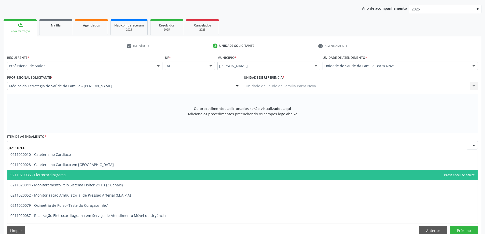
click at [62, 173] on span "0211020036 - Eletrocardiograma" at bounding box center [37, 174] width 55 height 5
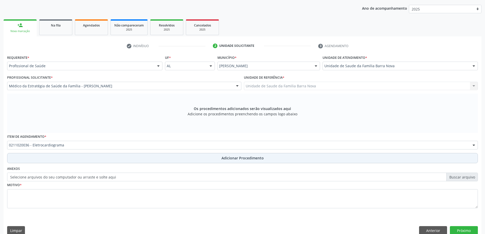
click at [205, 158] on button "Adicionar Procedimento" at bounding box center [242, 158] width 471 height 10
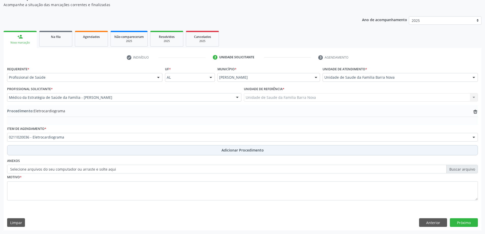
scroll to position [52, 0]
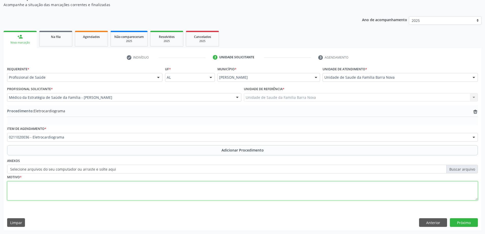
click at [133, 186] on textarea at bounding box center [242, 190] width 471 height 19
type textarea "d"
type textarea "Dor toracica."
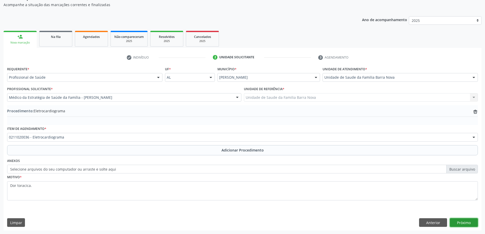
click at [464, 222] on button "Próximo" at bounding box center [464, 222] width 28 height 9
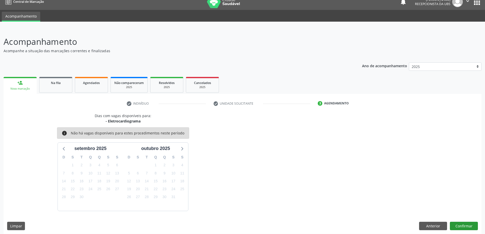
scroll to position [10, 0]
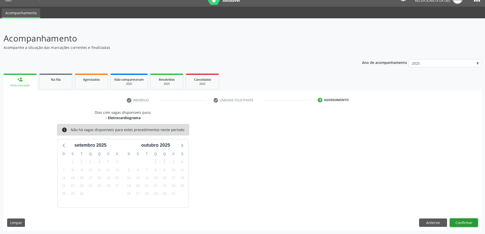
click at [463, 222] on button "Confirmar" at bounding box center [464, 222] width 28 height 9
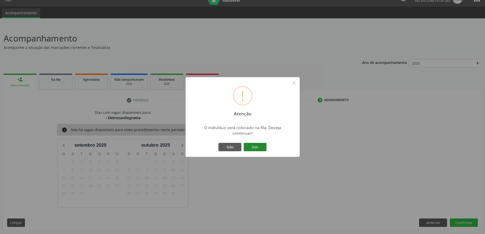
click at [257, 147] on button "Sim" at bounding box center [255, 147] width 23 height 9
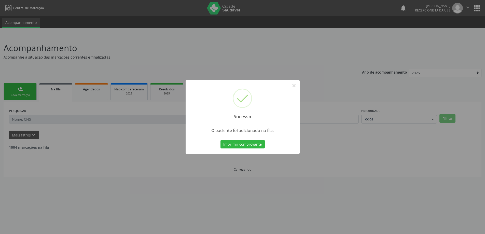
scroll to position [0, 0]
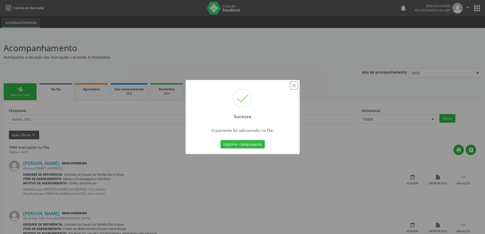
click at [293, 86] on button "×" at bounding box center [294, 85] width 9 height 9
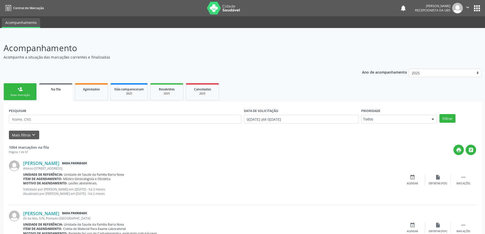
click at [21, 91] on div "person_add" at bounding box center [20, 89] width 6 height 6
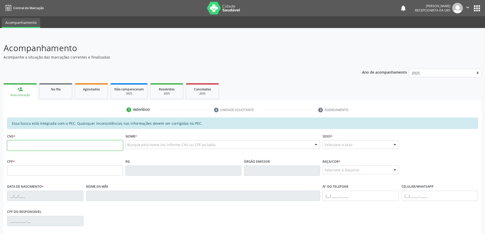
click at [28, 150] on input "text" at bounding box center [65, 145] width 116 height 10
type input "705 0002 7774 0555"
type input "153.781.864-39"
type input "2[DATE]"
type input "[PERSON_NAME]"
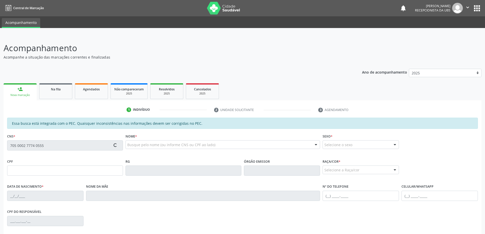
type input "[PHONE_NUMBER]"
type input "S/N"
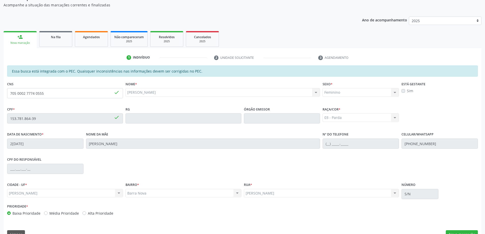
scroll to position [64, 0]
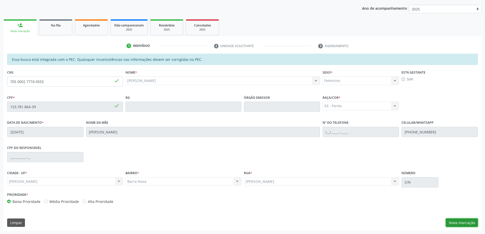
click at [464, 223] on button "Nova marcação" at bounding box center [462, 222] width 32 height 9
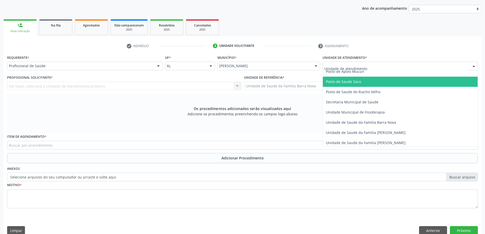
scroll to position [255, 0]
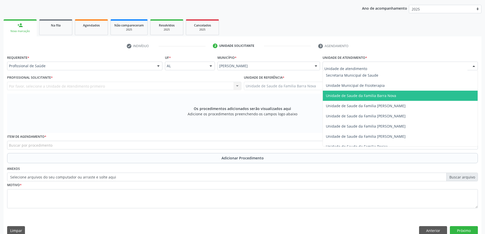
click at [391, 96] on span "Unidade de Saude da Familia Barra Nova" at bounding box center [361, 95] width 70 height 5
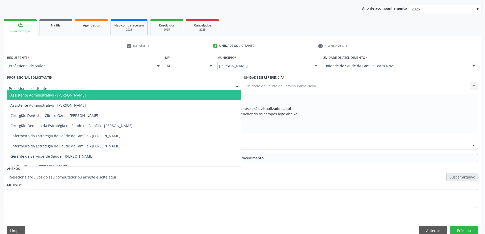
click at [127, 87] on div at bounding box center [124, 86] width 234 height 9
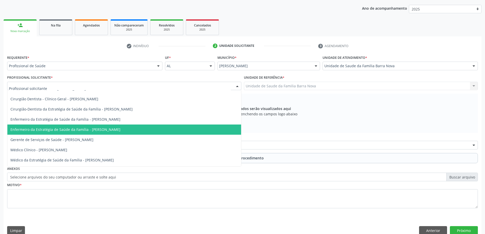
scroll to position [25, 0]
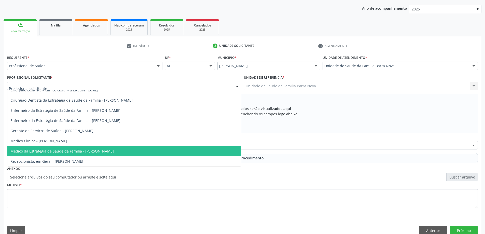
click at [114, 151] on span "Médico da Estratégia de Saúde da Família - [PERSON_NAME]" at bounding box center [61, 151] width 103 height 5
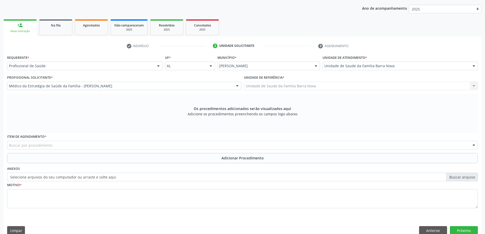
click at [206, 147] on div "Buscar por procedimento" at bounding box center [242, 145] width 471 height 9
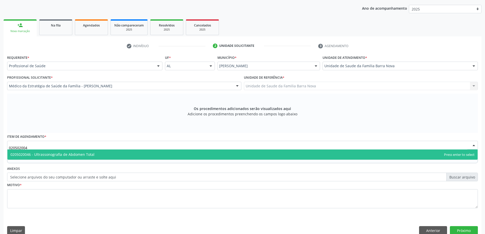
type input "0205020046"
click at [178, 152] on span "0205020046 - Ultrassonografia de Abdomen Total" at bounding box center [242, 154] width 470 height 10
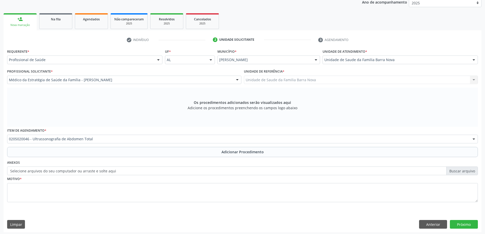
scroll to position [72, 0]
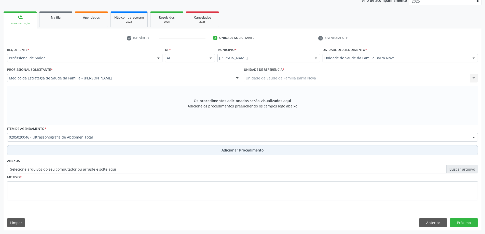
click at [229, 152] on span "Adicionar Procedimento" at bounding box center [242, 149] width 42 height 5
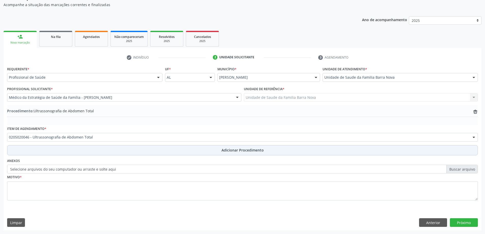
scroll to position [52, 0]
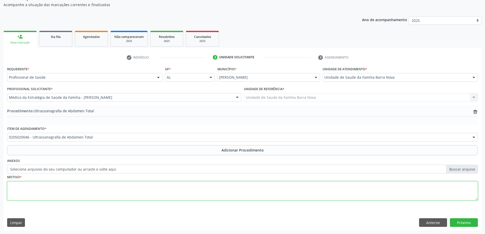
click at [119, 186] on textarea at bounding box center [242, 190] width 471 height 19
click at [204, 187] on textarea "Paciente com dor intermitente em região periumbulica e baixo ventre há cerca de…" at bounding box center [242, 190] width 471 height 19
click at [202, 187] on textarea "Paciente com dor intermitente em região periumbulica e baixo ventre há cerca de…" at bounding box center [242, 190] width 471 height 19
click at [214, 185] on textarea "Paciente com dor intermitente em região periumbulica e baixo ventre há cerca de…" at bounding box center [242, 190] width 471 height 19
type textarea "Paciente com dor intermitente em região periumbulica e baixo ventre há cerca de…"
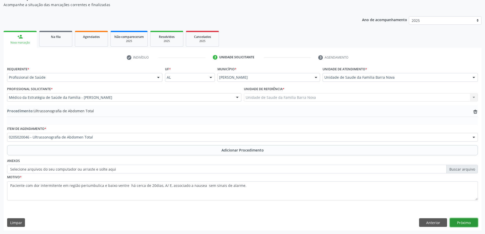
click at [467, 220] on button "Próximo" at bounding box center [464, 222] width 28 height 9
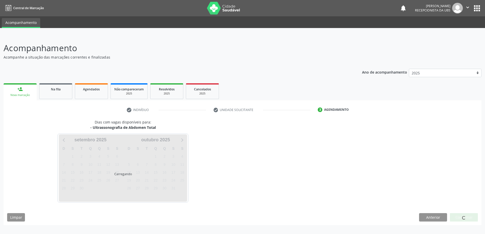
scroll to position [0, 0]
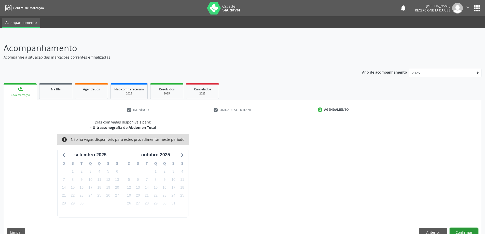
click at [460, 230] on button "Confirmar" at bounding box center [464, 232] width 28 height 9
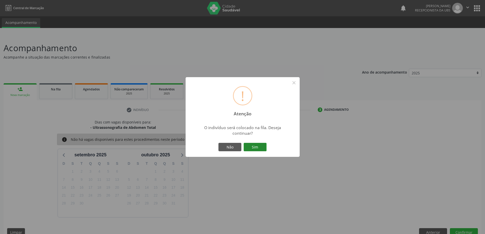
click at [259, 147] on button "Sim" at bounding box center [255, 147] width 23 height 9
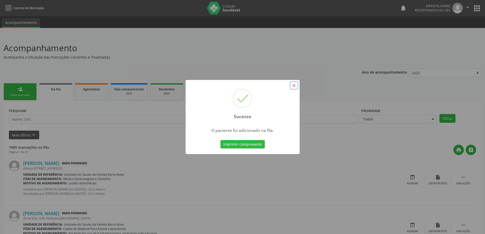
click at [295, 85] on button "×" at bounding box center [294, 85] width 9 height 9
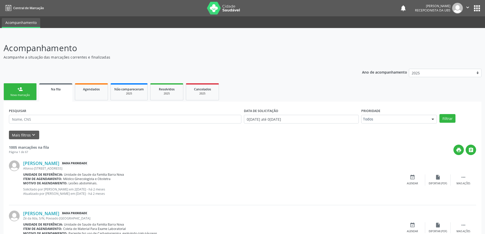
click at [24, 93] on link "person_add Nova marcação" at bounding box center [20, 91] width 33 height 17
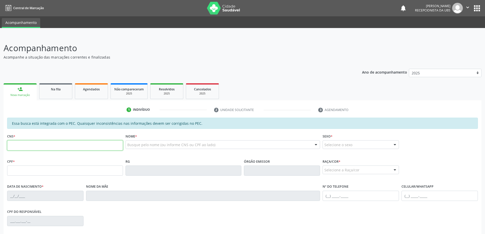
click at [31, 144] on input "text" at bounding box center [65, 145] width 116 height 10
type input "706 1038 4439 0130"
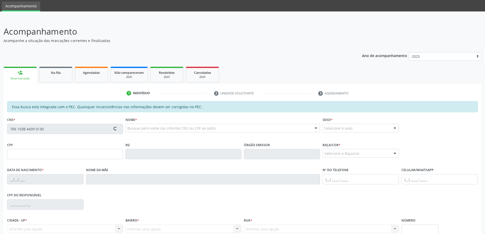
type input "605.742.244-91"
type input "[DATE]"
type input "[PERSON_NAME]"
type input "[PHONE_NUMBER]"
type input "10"
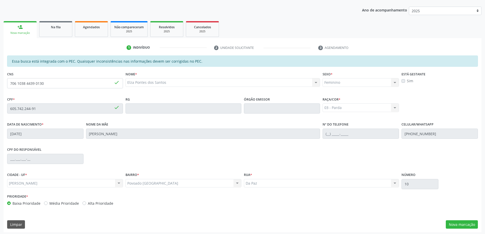
scroll to position [64, 0]
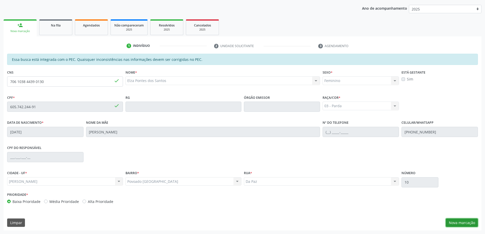
click at [467, 223] on button "Nova marcação" at bounding box center [462, 222] width 32 height 9
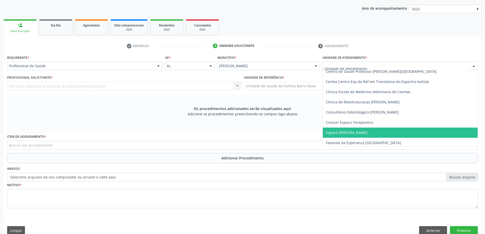
scroll to position [76, 0]
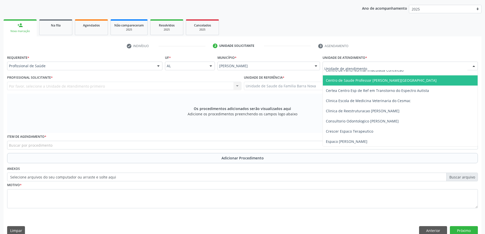
click at [386, 80] on span "Centro de Saude Professor [PERSON_NAME][GEOGRAPHIC_DATA]" at bounding box center [381, 80] width 111 height 5
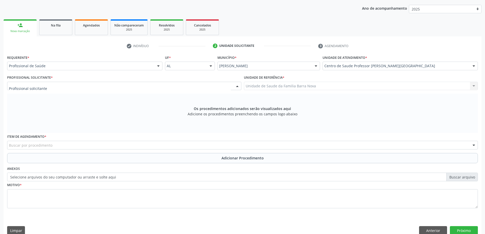
click at [155, 87] on div at bounding box center [124, 86] width 234 height 9
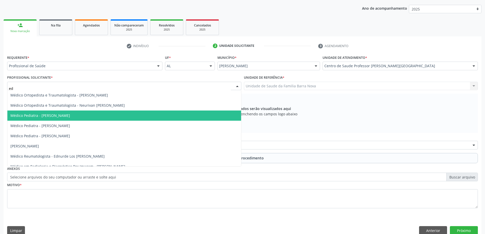
type input "edn"
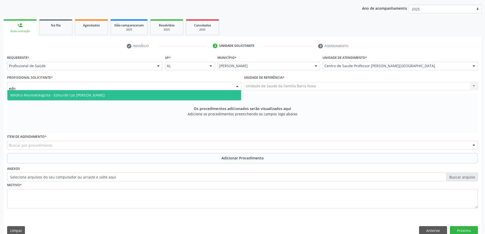
click at [133, 96] on span "Médico Reumatologista - Ednurde Los [PERSON_NAME]" at bounding box center [124, 95] width 234 height 10
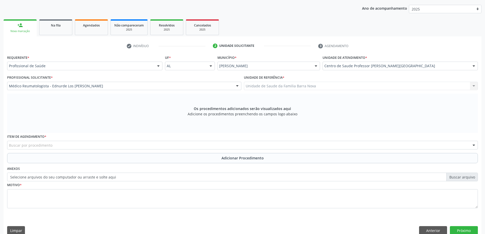
click at [203, 147] on div "Buscar por procedimento" at bounding box center [242, 145] width 471 height 9
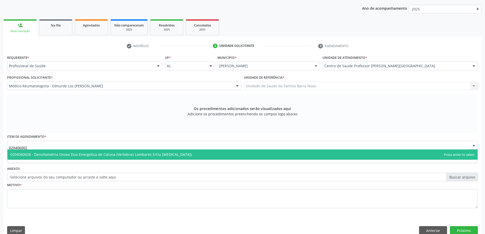
type input "0204060028"
click at [202, 158] on span "0204060028 - Densitometria Ossea Duo-Energetica de Coluna (Vertebras Lombares E…" at bounding box center [242, 154] width 470 height 10
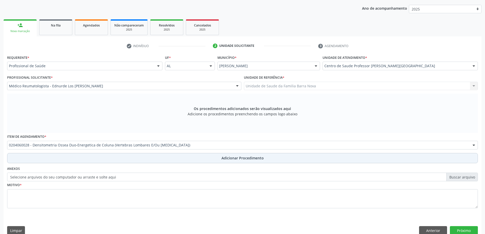
click at [243, 160] on span "Adicionar Procedimento" at bounding box center [242, 157] width 42 height 5
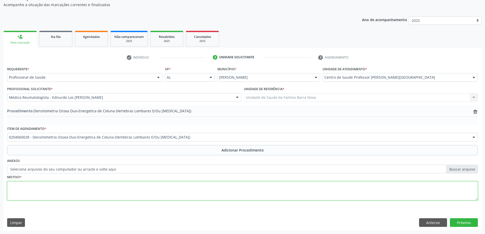
click at [53, 193] on textarea at bounding box center [242, 190] width 471 height 19
type textarea "Dores osseas."
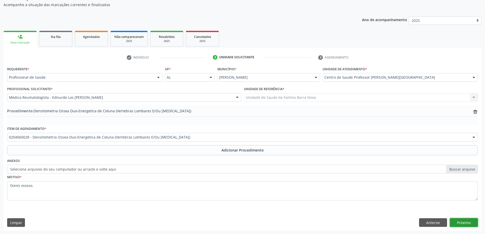
click at [462, 225] on button "Próximo" at bounding box center [464, 222] width 28 height 9
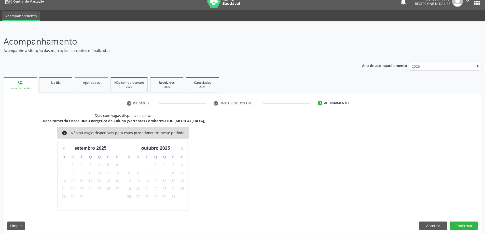
scroll to position [10, 0]
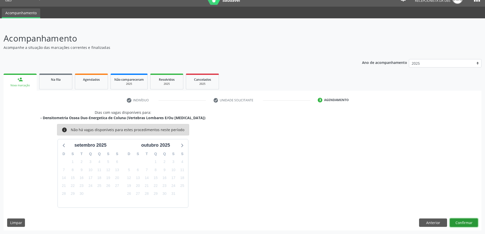
click at [464, 225] on button "Confirmar" at bounding box center [464, 222] width 28 height 9
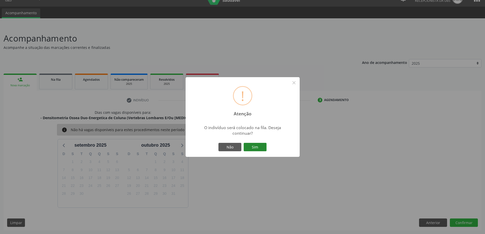
click at [255, 148] on button "Sim" at bounding box center [255, 147] width 23 height 9
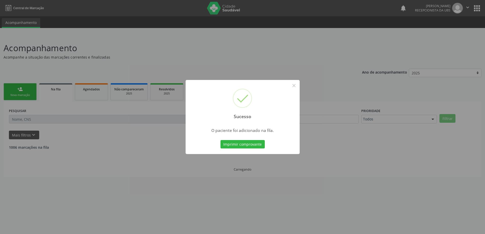
scroll to position [0, 0]
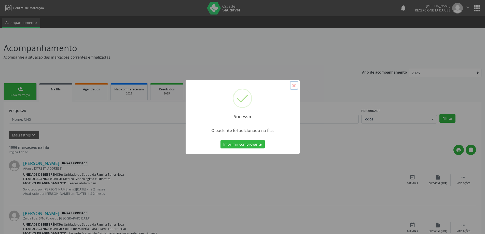
click at [295, 86] on button "×" at bounding box center [294, 85] width 9 height 9
